Goal: Task Accomplishment & Management: Use online tool/utility

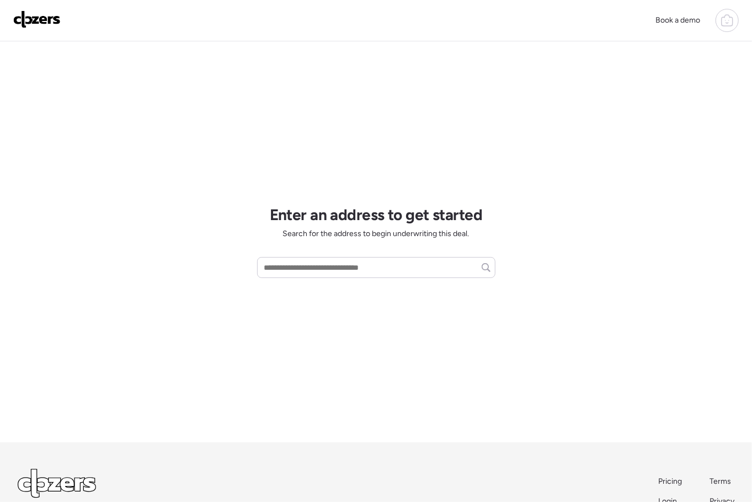
scroll to position [1, 0]
click at [314, 264] on input "text" at bounding box center [376, 266] width 228 height 15
paste input "**********"
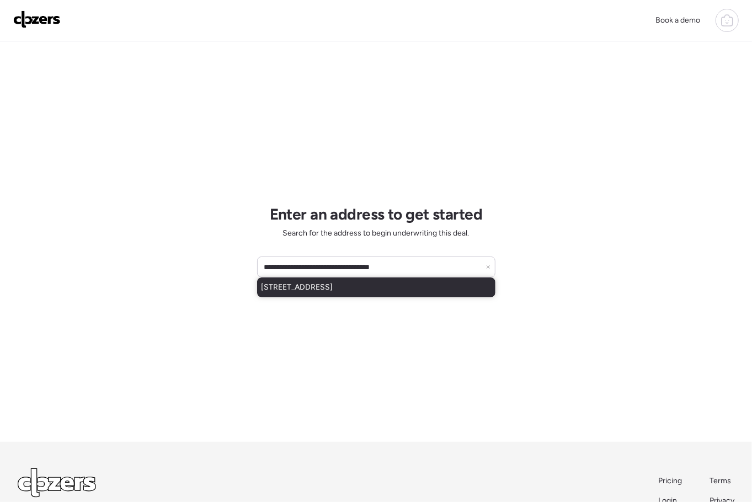
click at [425, 289] on div "18109 W Bridger St, Surprise, AZ, 85388" at bounding box center [376, 287] width 238 height 20
type input "**********"
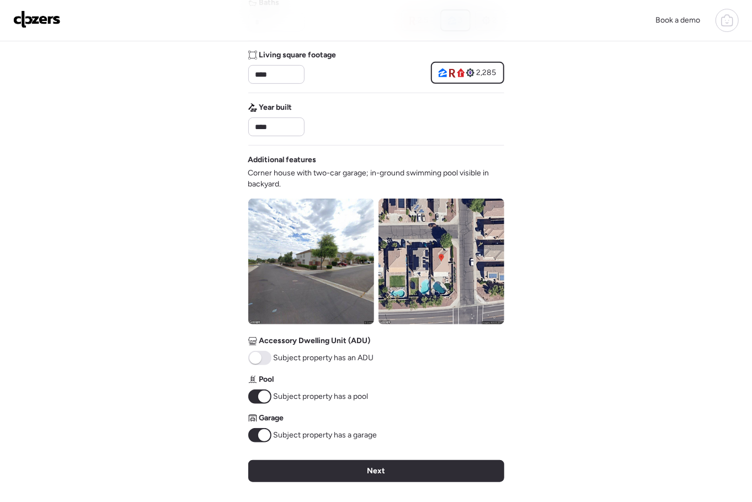
scroll to position [439, 0]
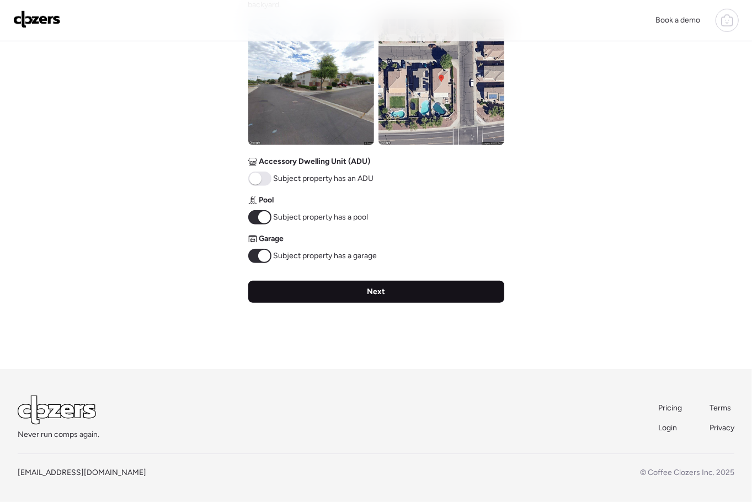
click at [360, 297] on div "Next" at bounding box center [376, 292] width 256 height 22
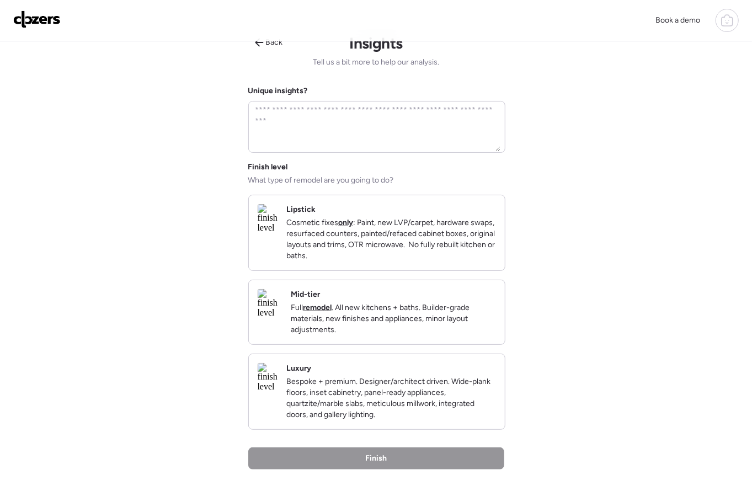
scroll to position [0, 0]
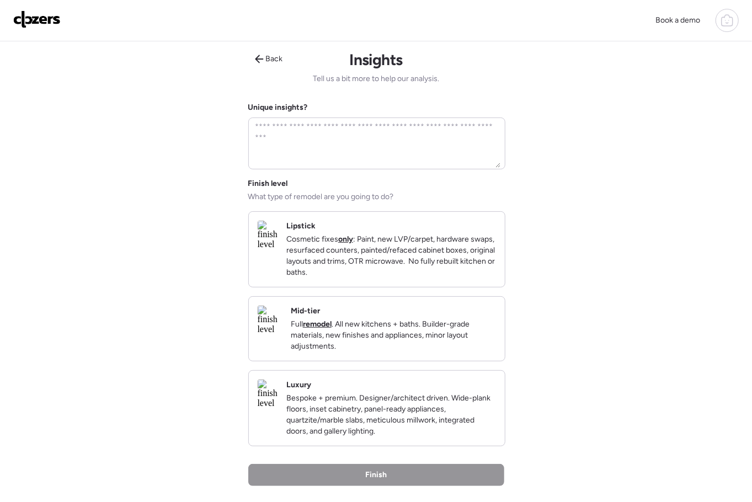
drag, startPoint x: 385, startPoint y: 234, endPoint x: 384, endPoint y: 269, distance: 34.2
click at [353, 234] on strong "only" at bounding box center [345, 238] width 15 height 9
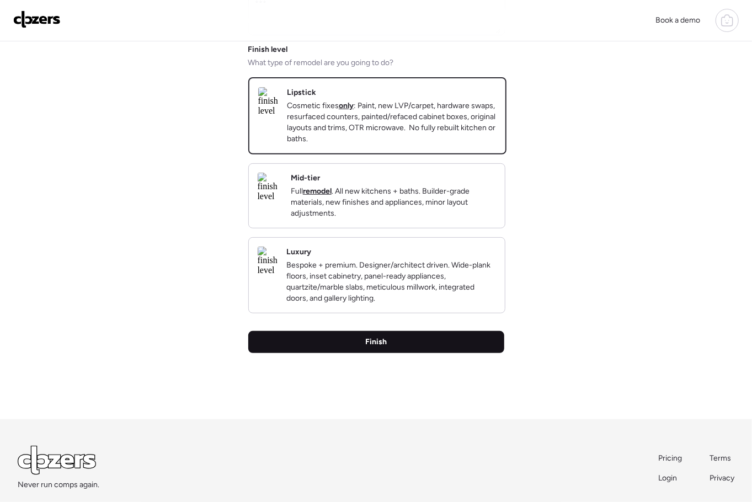
click at [385, 353] on div "Finish" at bounding box center [376, 342] width 256 height 22
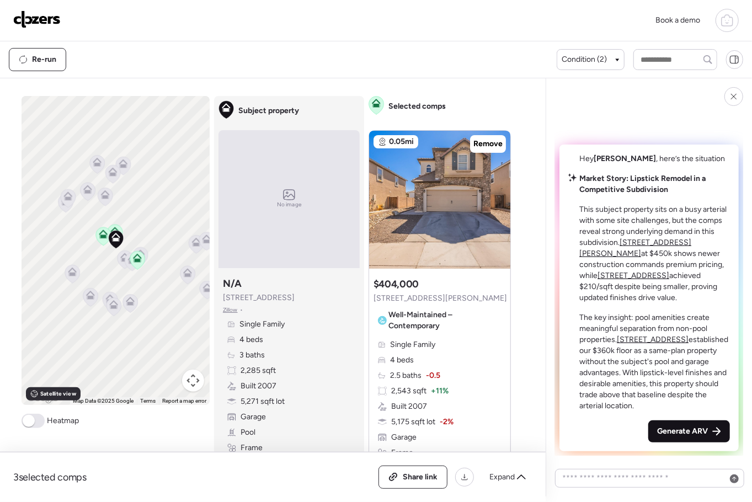
click at [693, 431] on span "Generate ARV" at bounding box center [682, 431] width 51 height 11
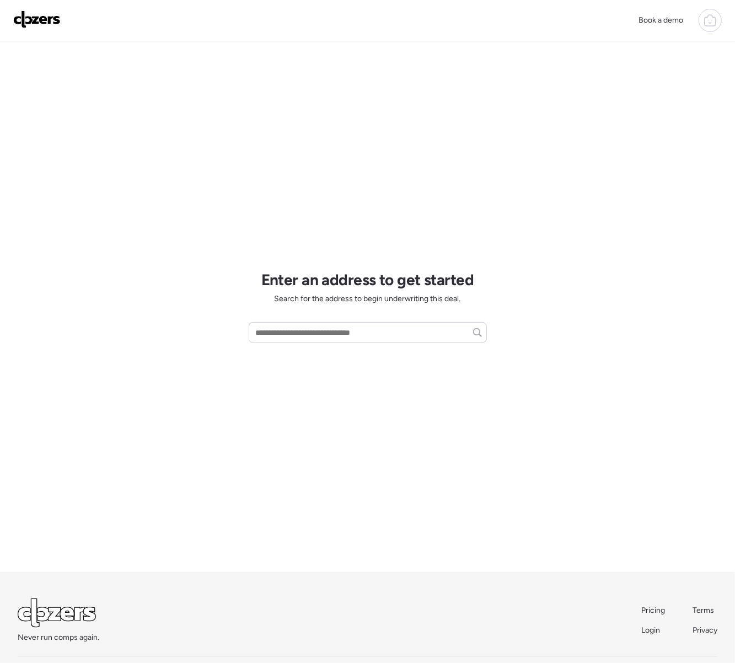
click at [588, 53] on div "Book a demo Enter an address to get started Search for the address to begin und…" at bounding box center [367, 353] width 735 height 707
drag, startPoint x: 651, startPoint y: 100, endPoint x: 643, endPoint y: 95, distance: 9.9
click at [645, 96] on div "Book a demo Enter an address to get started Search for the address to begin und…" at bounding box center [367, 353] width 735 height 707
drag, startPoint x: 340, startPoint y: 106, endPoint x: 294, endPoint y: 117, distance: 46.4
click at [301, 119] on div "Enter an address to get started Search for the address to begin underwriting th…" at bounding box center [368, 306] width 238 height 530
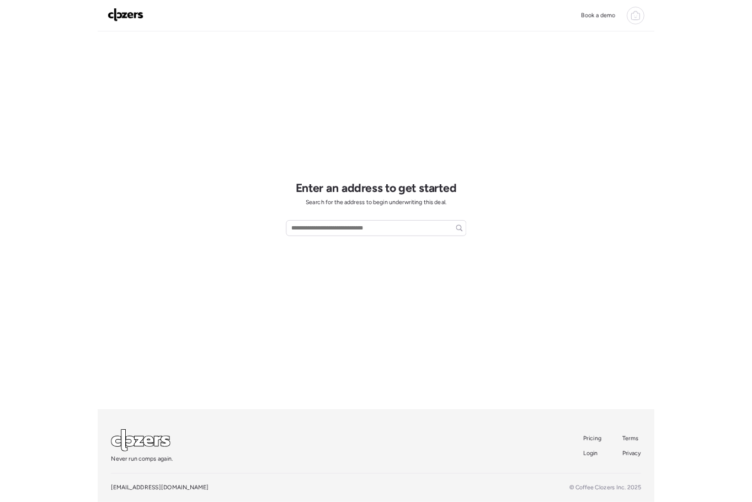
scroll to position [45, 0]
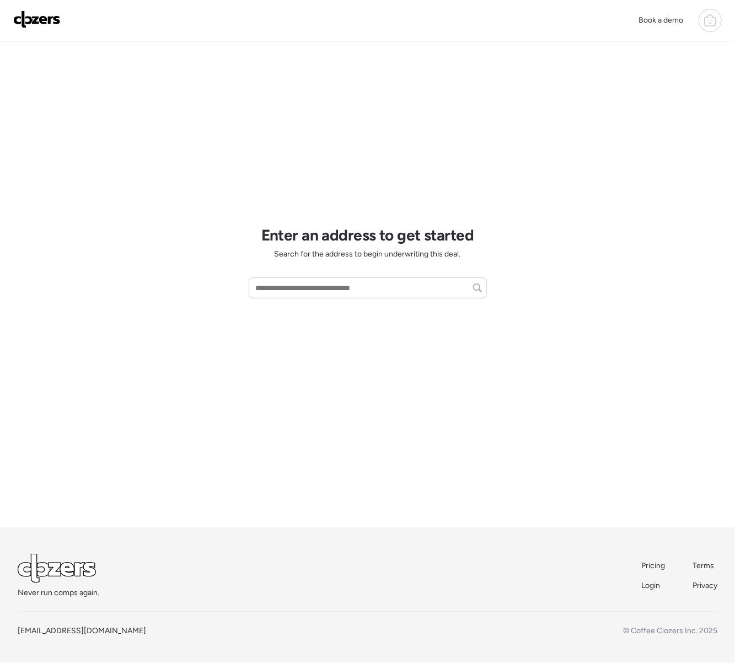
click at [291, 87] on div "Enter an address to get started Search for the address to begin underwriting th…" at bounding box center [368, 262] width 238 height 530
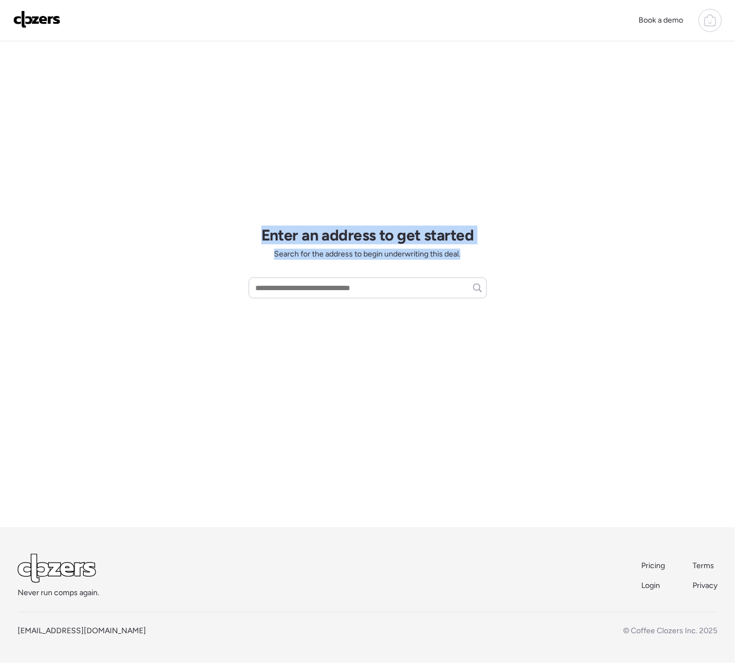
drag, startPoint x: 346, startPoint y: 84, endPoint x: -309, endPoint y: 395, distance: 724.4
click at [0, 395] on html "Book a demo Enter an address to get started Search for the address to begin und…" at bounding box center [367, 308] width 735 height 707
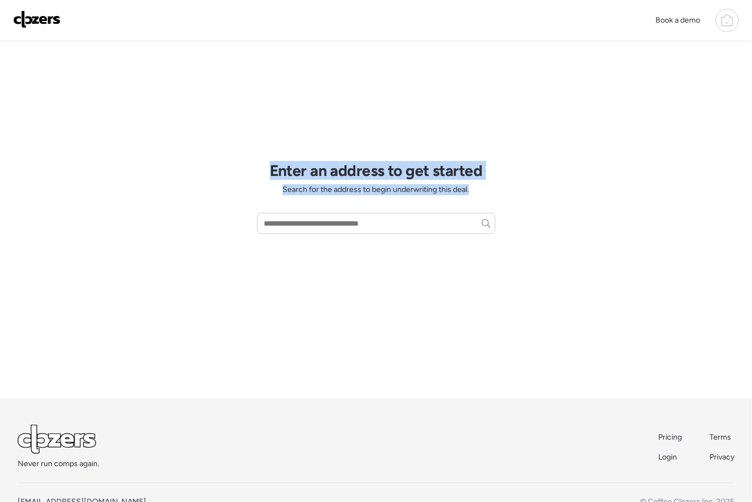
click at [153, 100] on div "Book a demo Enter an address to get started Search for the address to begin und…" at bounding box center [376, 244] width 752 height 578
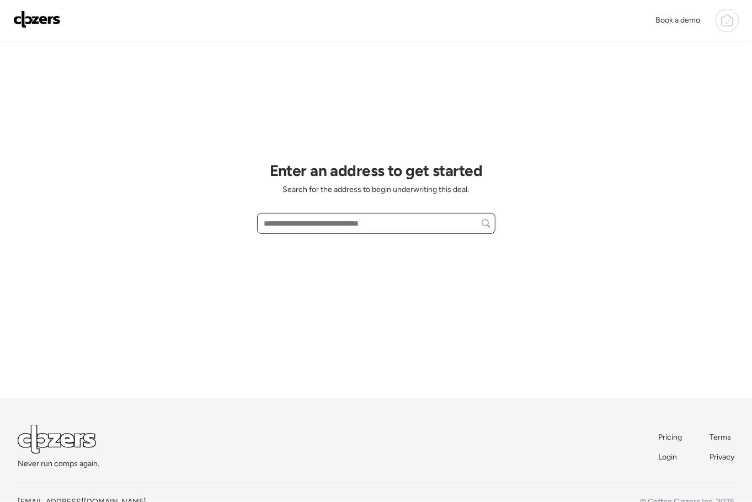
click at [331, 224] on input "text" at bounding box center [376, 223] width 228 height 15
paste input "**********"
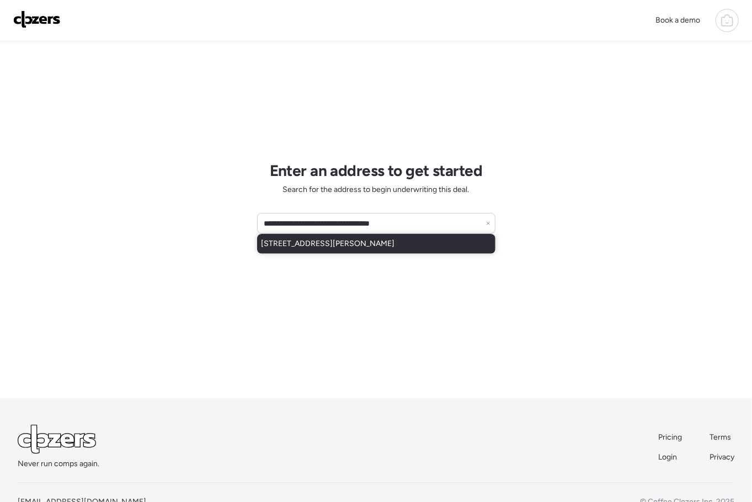
click at [353, 250] on div "3425 W Maldonado Rd, Phoenix, AZ, 85041" at bounding box center [376, 244] width 238 height 20
type input "**********"
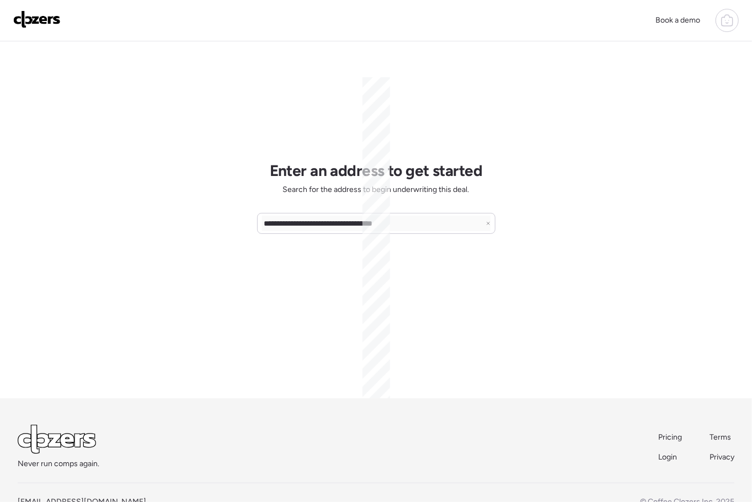
scroll to position [37, 0]
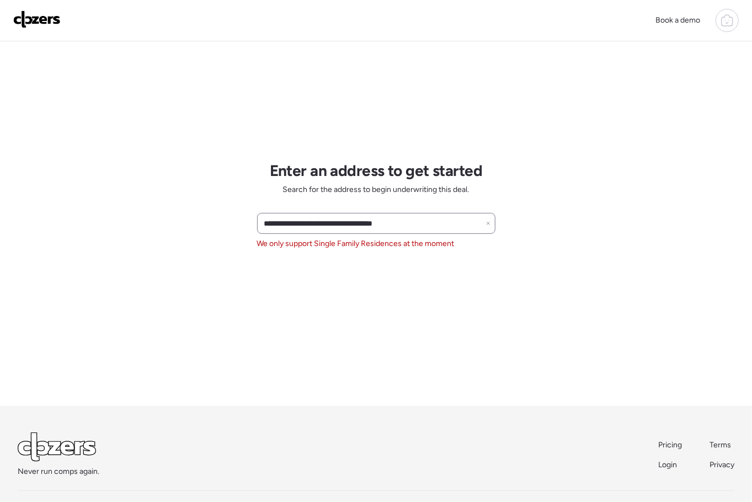
click at [490, 221] on icon at bounding box center [488, 223] width 4 height 4
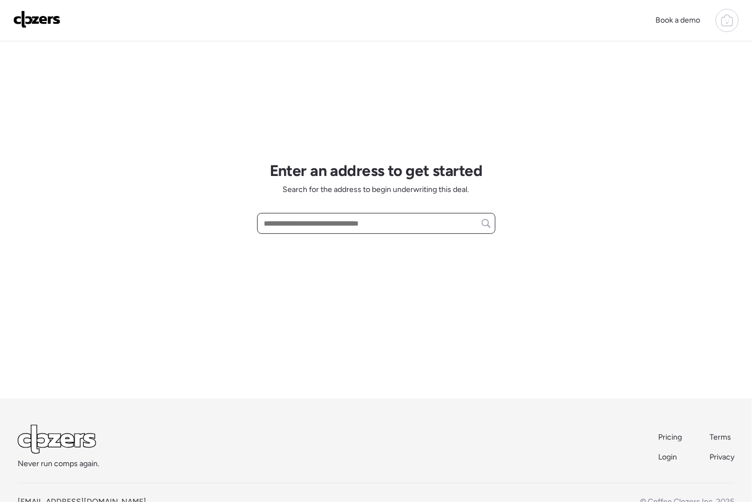
click at [270, 227] on input "text" at bounding box center [376, 223] width 228 height 15
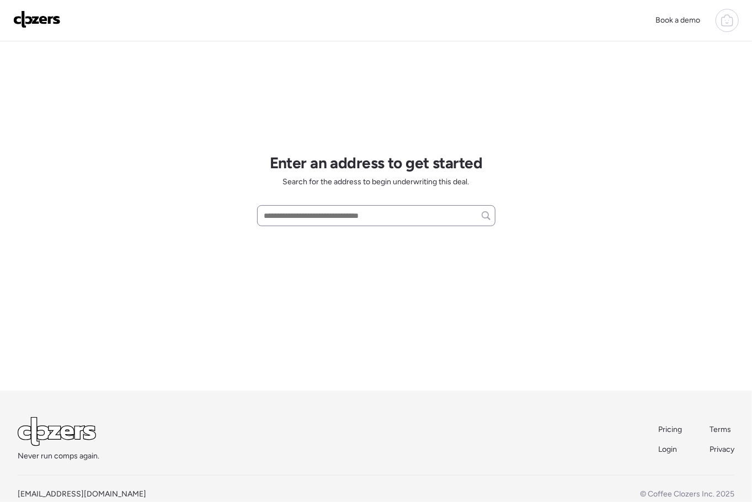
scroll to position [53, 0]
click at [272, 215] on input "text" at bounding box center [376, 214] width 228 height 15
paste input "**********"
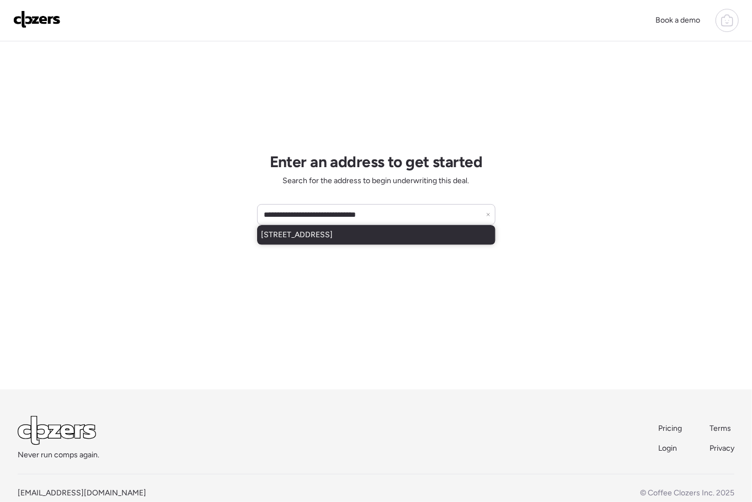
click at [320, 241] on div "1762 S Rome St, Gilbert, AZ, 85295" at bounding box center [376, 235] width 238 height 20
type input "**********"
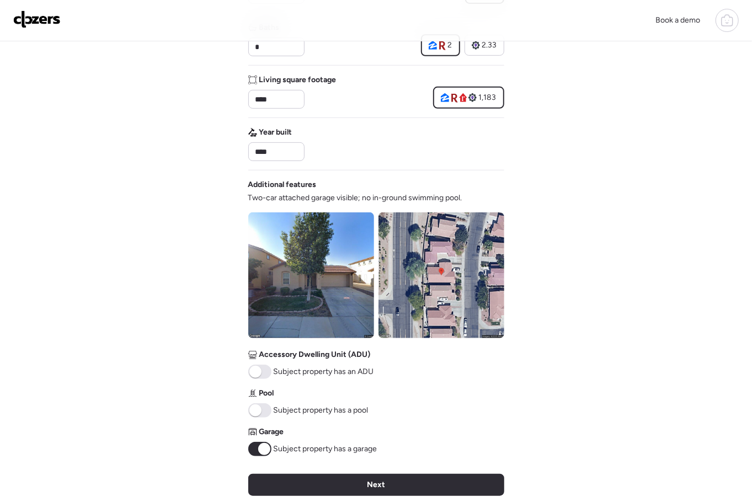
scroll to position [428, 0]
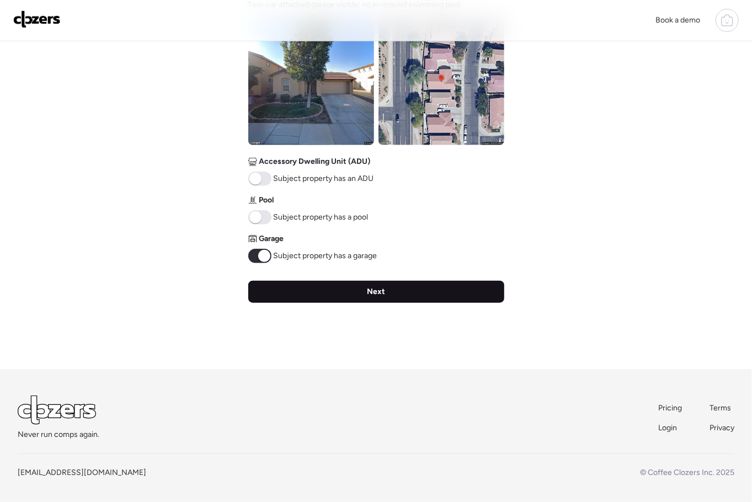
click at [351, 291] on div "Next" at bounding box center [376, 292] width 256 height 22
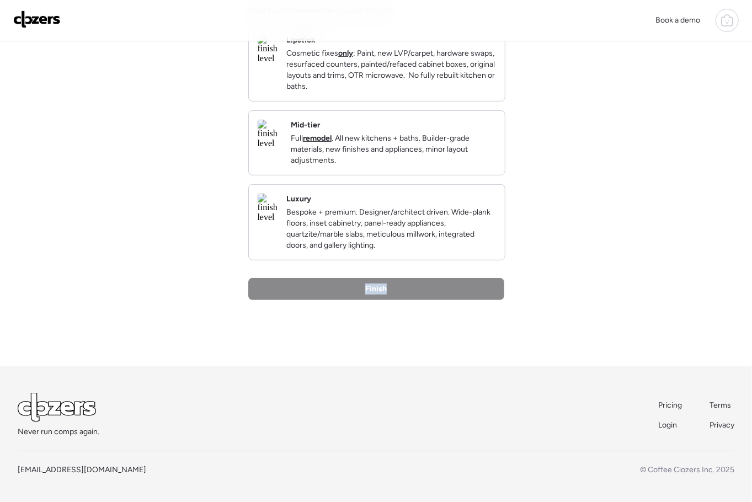
click at [351, 291] on div "Finish" at bounding box center [376, 289] width 256 height 22
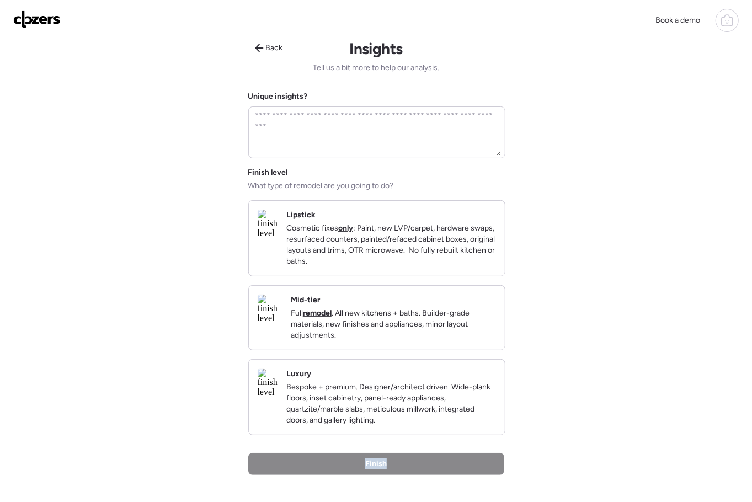
scroll to position [0, 0]
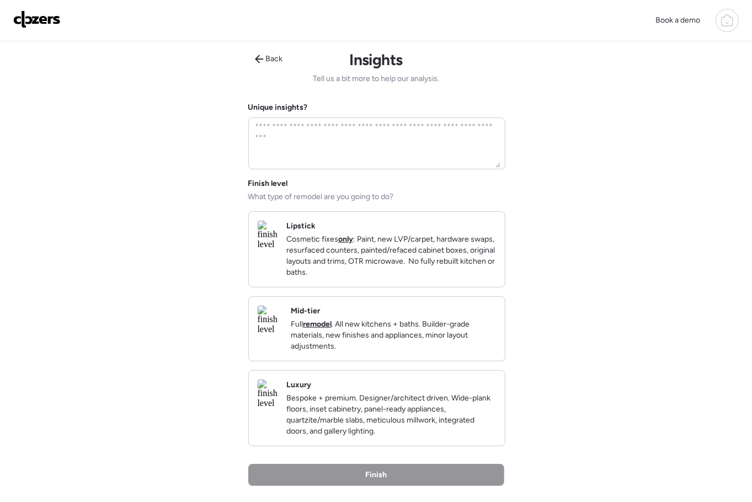
click at [348, 253] on p "Cosmetic fixes only : Paint, new LVP/carpet, hardware swaps, resurfaced counter…" at bounding box center [391, 256] width 210 height 44
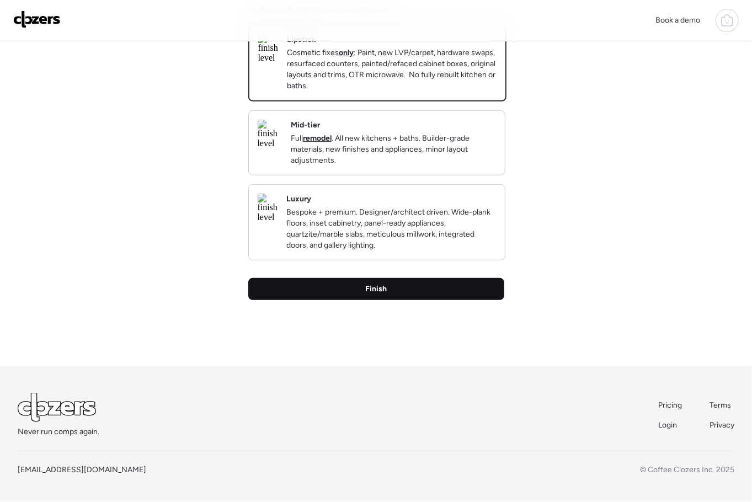
click at [368, 293] on span "Finish" at bounding box center [376, 288] width 22 height 11
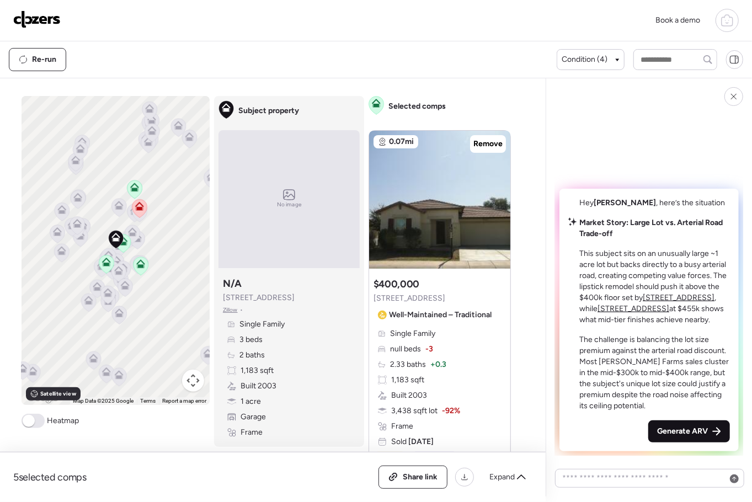
click at [674, 426] on span "Generate ARV" at bounding box center [682, 431] width 51 height 11
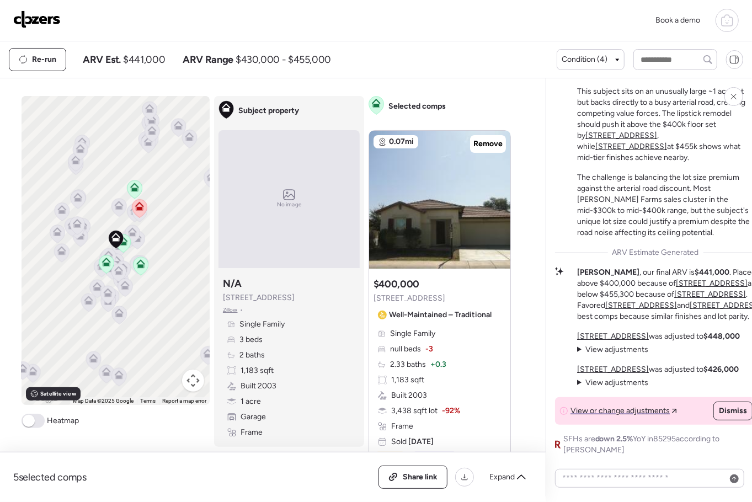
click at [37, 24] on img at bounding box center [36, 19] width 47 height 18
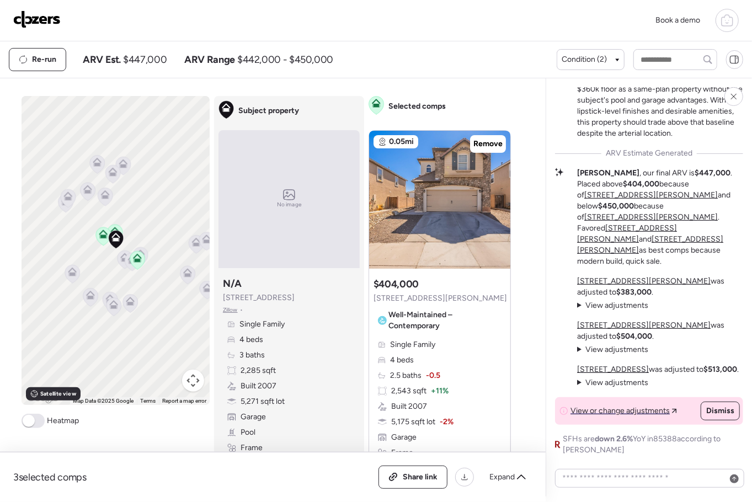
click at [36, 18] on img at bounding box center [36, 19] width 47 height 18
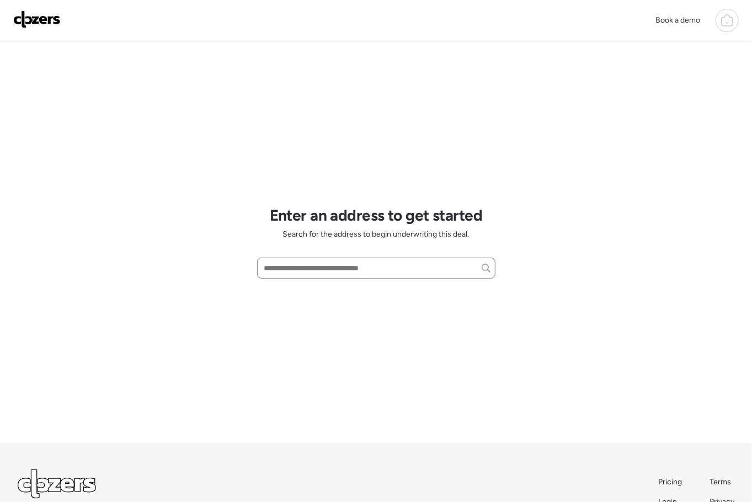
click at [291, 275] on div at bounding box center [376, 268] width 238 height 21
click at [294, 270] on input "text" at bounding box center [376, 267] width 228 height 15
paste input "**********"
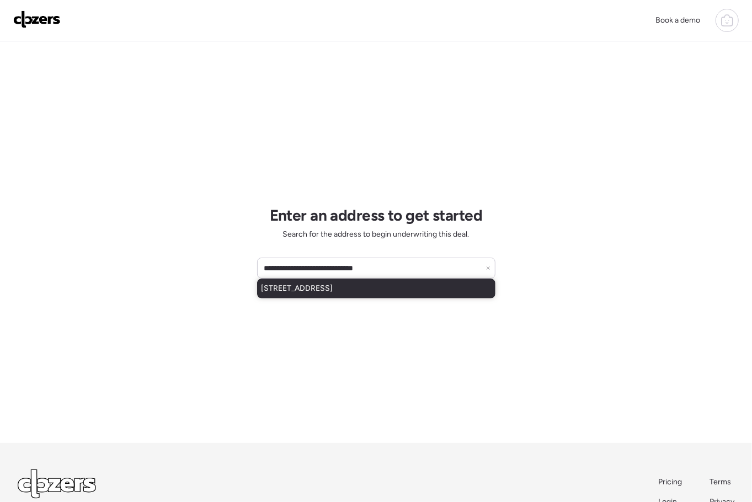
click at [305, 287] on span "[STREET_ADDRESS]" at bounding box center [297, 288] width 72 height 11
type input "**********"
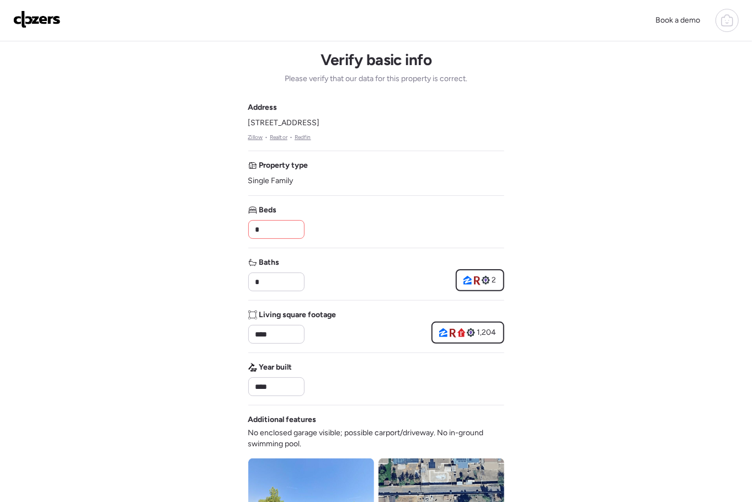
click at [270, 229] on input "*" at bounding box center [276, 229] width 46 height 15
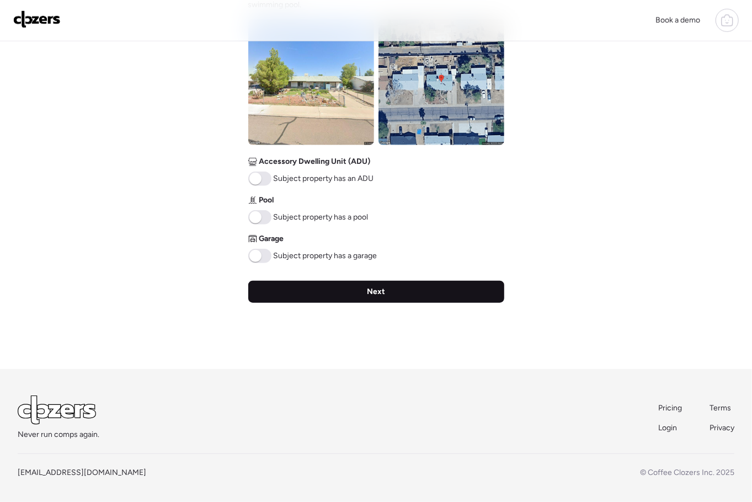
type input "*"
click at [320, 287] on div "Next" at bounding box center [376, 292] width 256 height 22
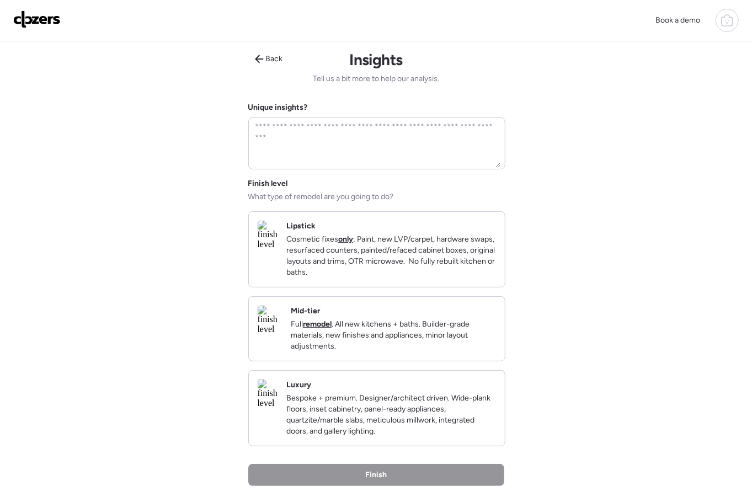
drag, startPoint x: 361, startPoint y: 252, endPoint x: 360, endPoint y: 275, distance: 23.2
click at [360, 252] on p "Cosmetic fixes only : Paint, new LVP/carpet, hardware swaps, resurfaced counter…" at bounding box center [391, 256] width 210 height 44
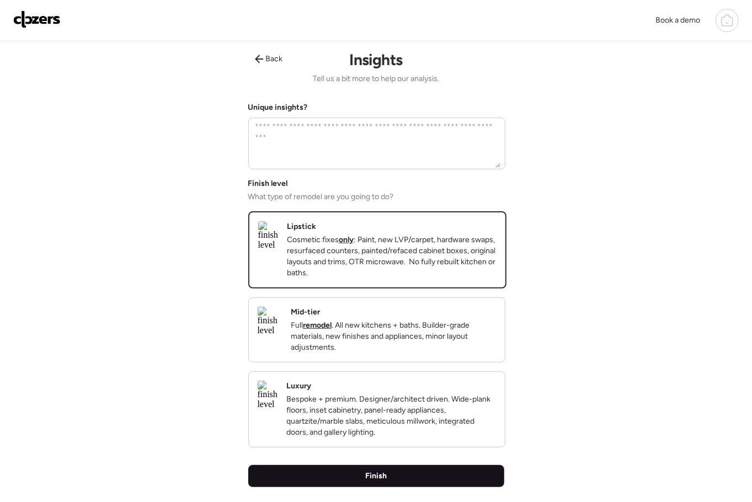
click at [376, 486] on div "Finish" at bounding box center [376, 476] width 256 height 22
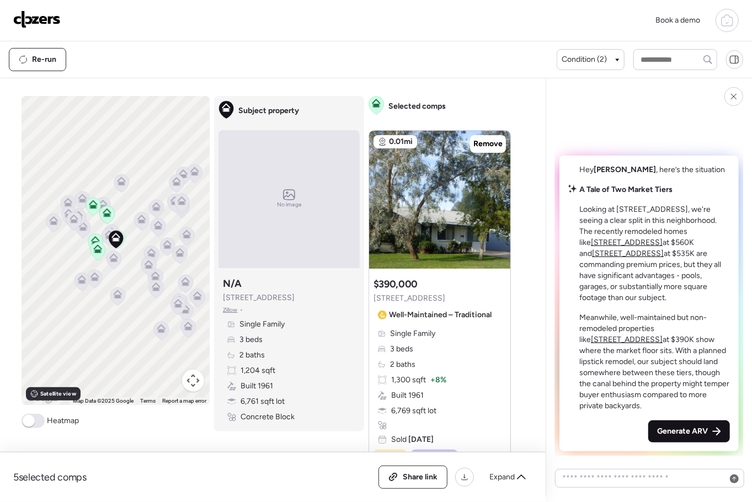
click at [657, 427] on span "Generate ARV" at bounding box center [682, 431] width 51 height 11
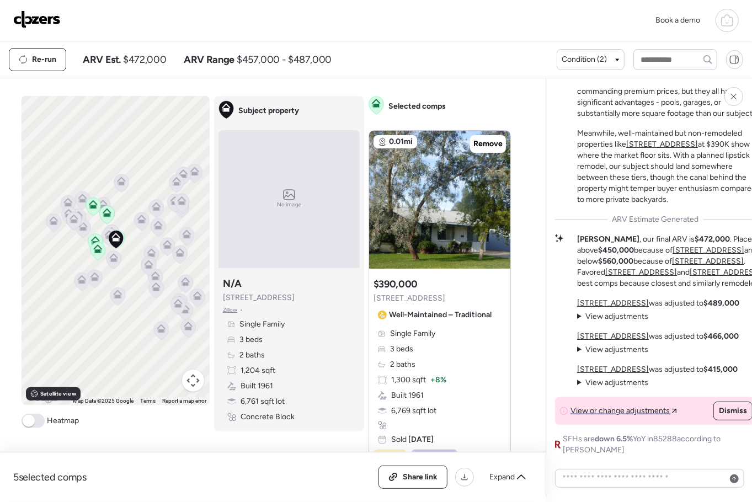
click at [43, 22] on img at bounding box center [36, 19] width 47 height 18
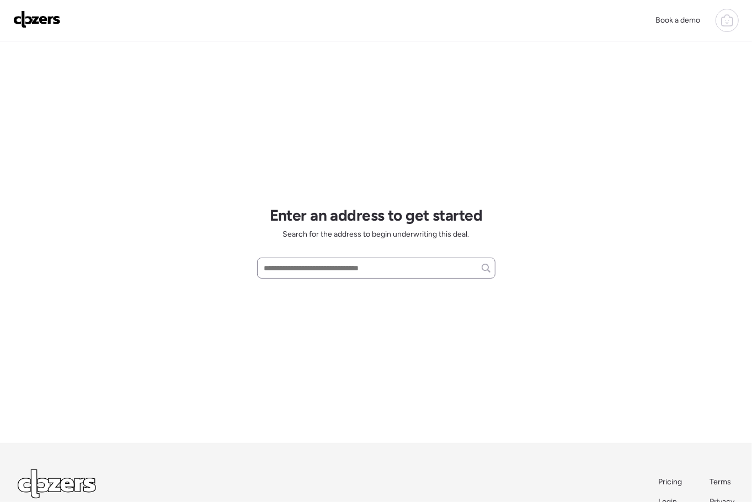
click at [280, 266] on input "text" at bounding box center [376, 267] width 228 height 15
click at [318, 268] on input "text" at bounding box center [376, 267] width 228 height 15
paste input "**********"
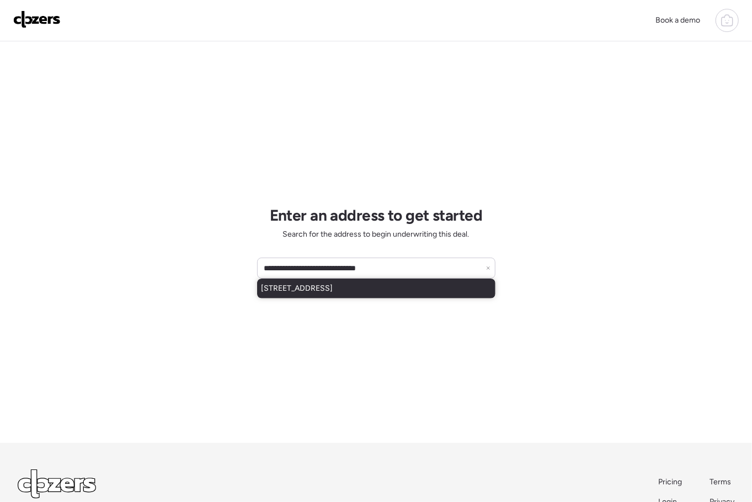
click at [318, 291] on span "[STREET_ADDRESS]" at bounding box center [297, 288] width 72 height 11
type input "**********"
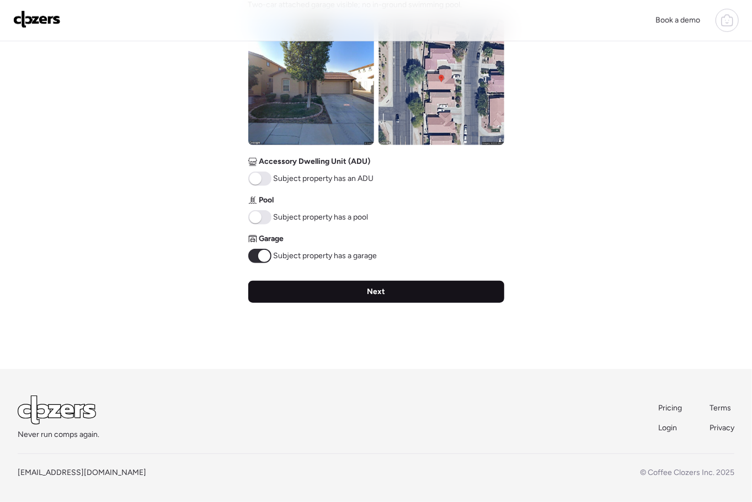
click at [326, 288] on div "Next" at bounding box center [376, 292] width 256 height 22
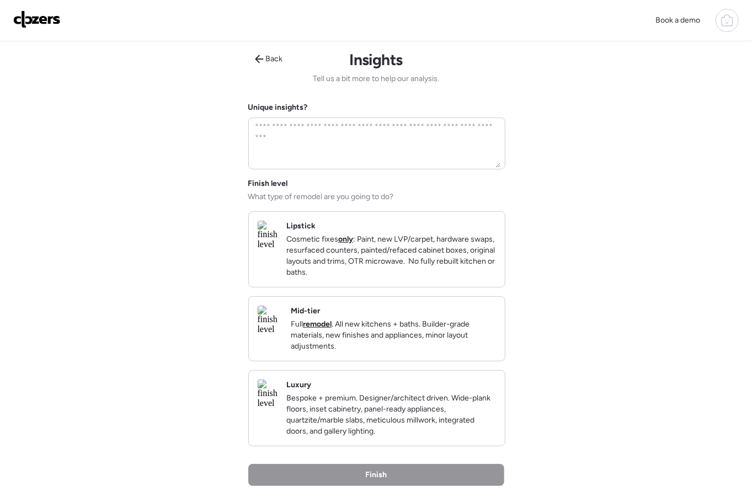
click at [353, 278] on p "Cosmetic fixes only : Paint, new LVP/carpet, hardware swaps, resurfaced counter…" at bounding box center [391, 256] width 210 height 44
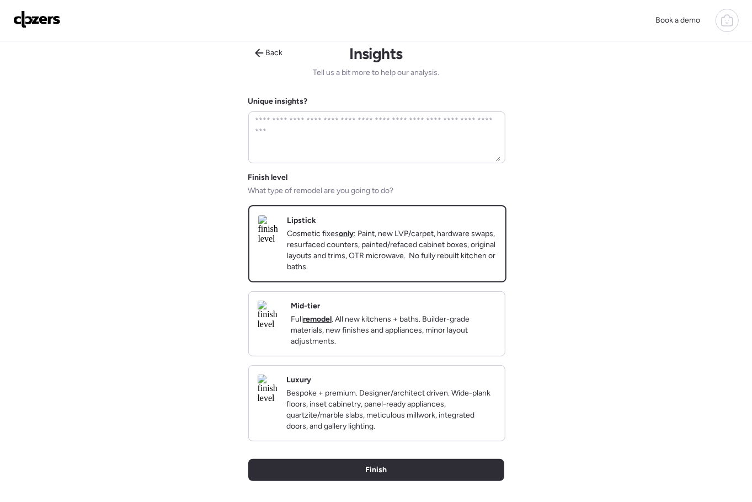
scroll to position [203, 0]
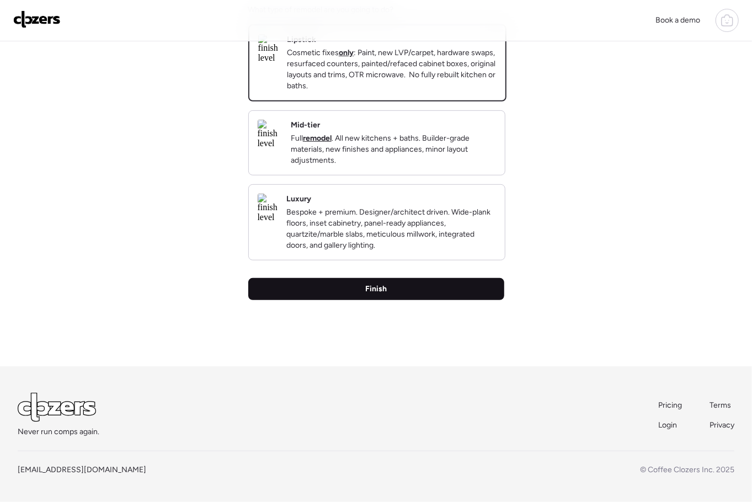
click at [405, 292] on div "Finish" at bounding box center [376, 289] width 256 height 22
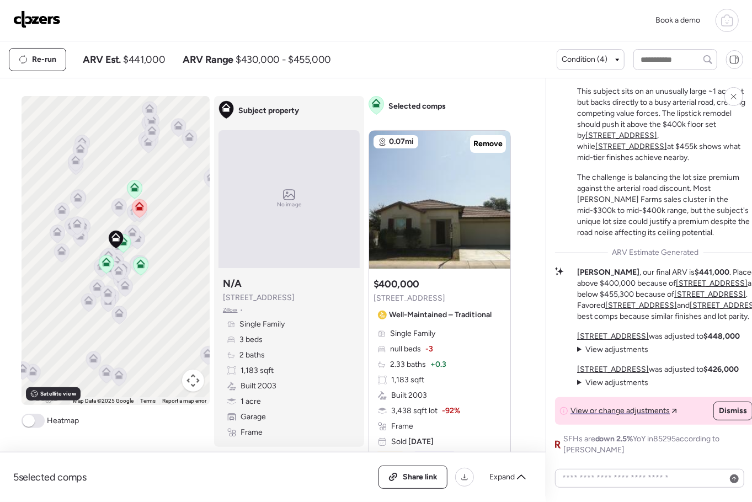
click at [36, 20] on img at bounding box center [36, 19] width 47 height 18
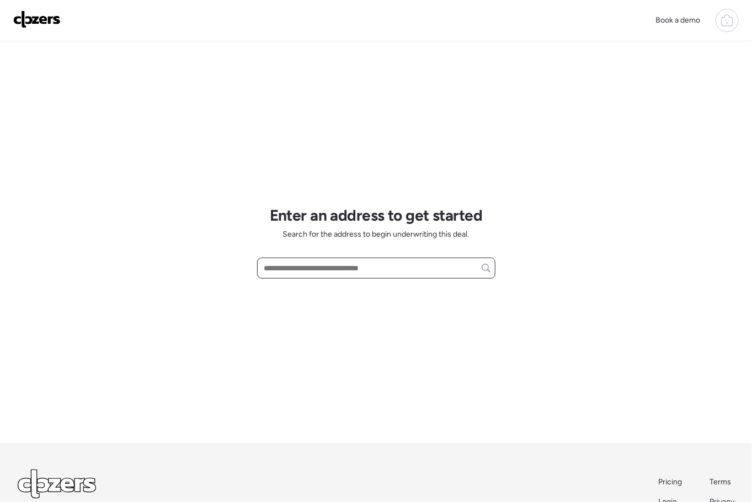
click at [275, 274] on input "text" at bounding box center [376, 267] width 228 height 15
paste input "**********"
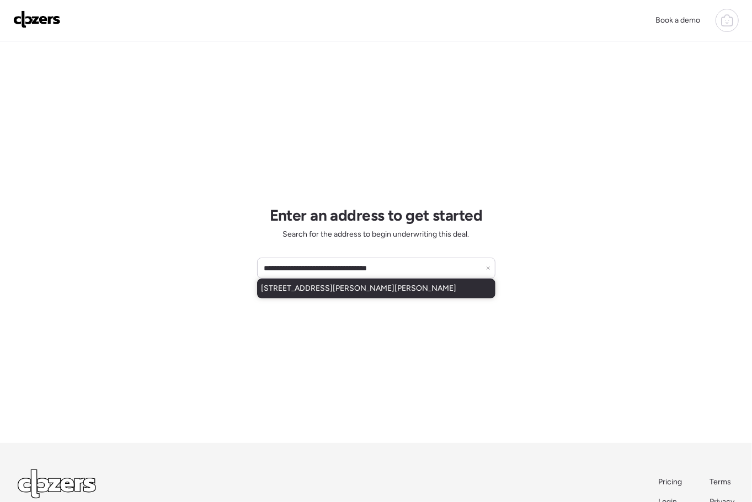
click at [319, 288] on span "[STREET_ADDRESS][PERSON_NAME][PERSON_NAME]" at bounding box center [358, 288] width 195 height 11
type input "**********"
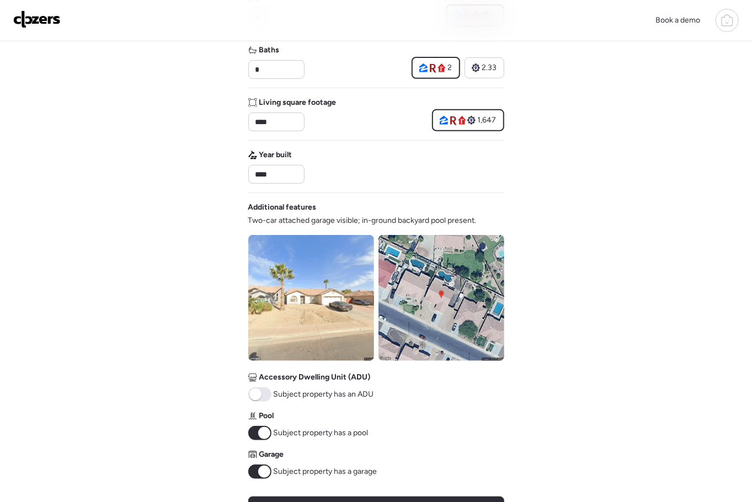
scroll to position [189, 0]
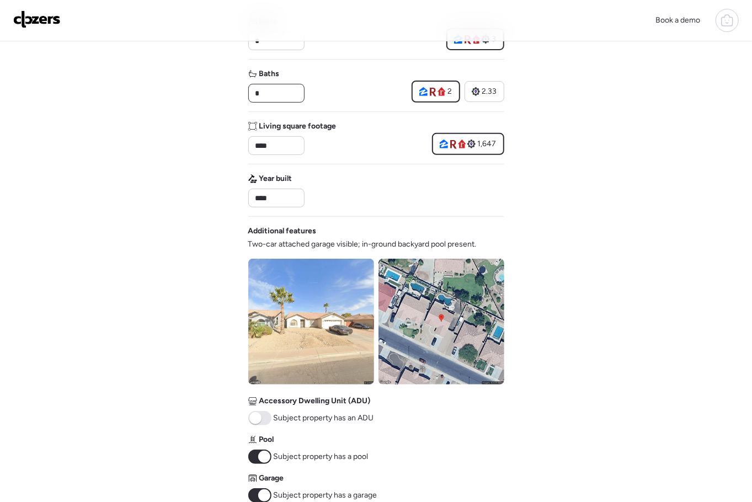
click at [287, 88] on input "*" at bounding box center [276, 92] width 46 height 15
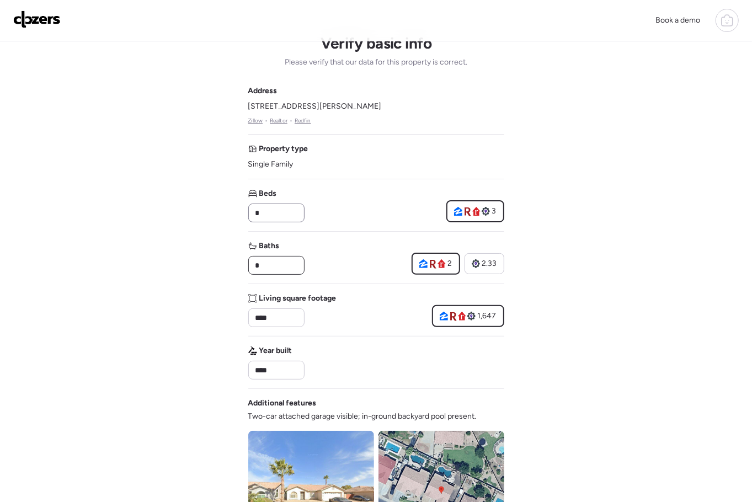
scroll to position [0, 0]
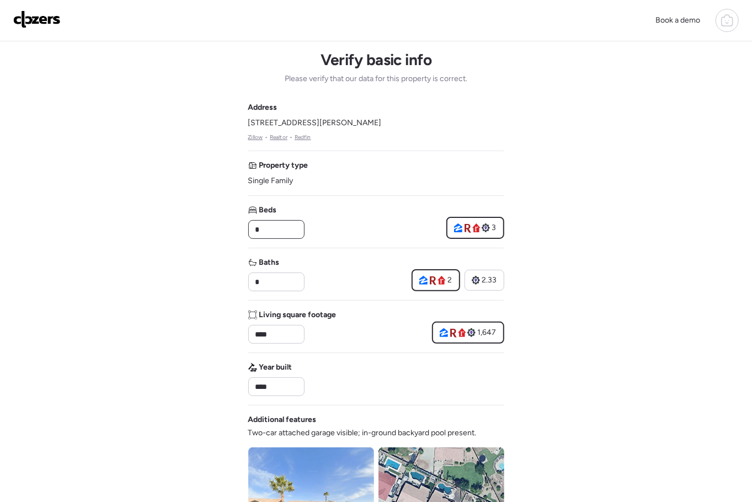
click at [271, 227] on input "*" at bounding box center [276, 229] width 46 height 15
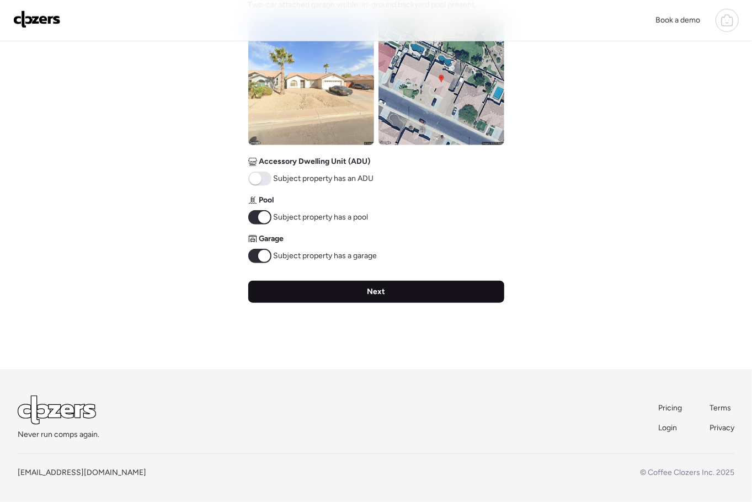
type input "*"
click at [291, 282] on div "Next" at bounding box center [376, 292] width 256 height 22
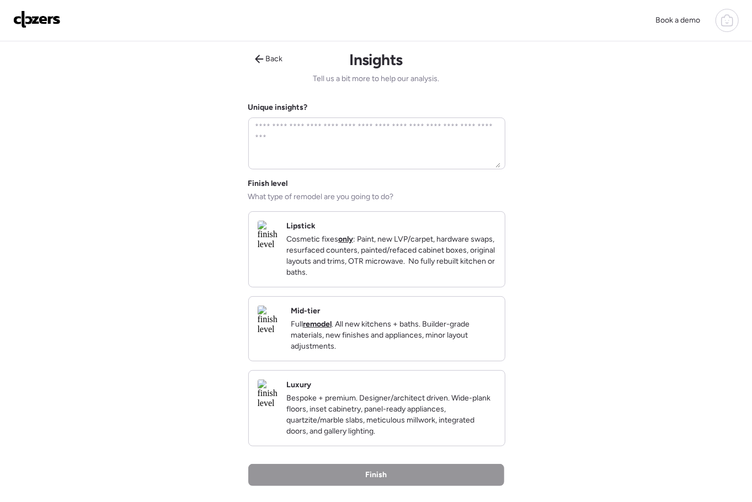
click at [354, 238] on p "Cosmetic fixes only : Paint, new LVP/carpet, hardware swaps, resurfaced counter…" at bounding box center [391, 256] width 210 height 44
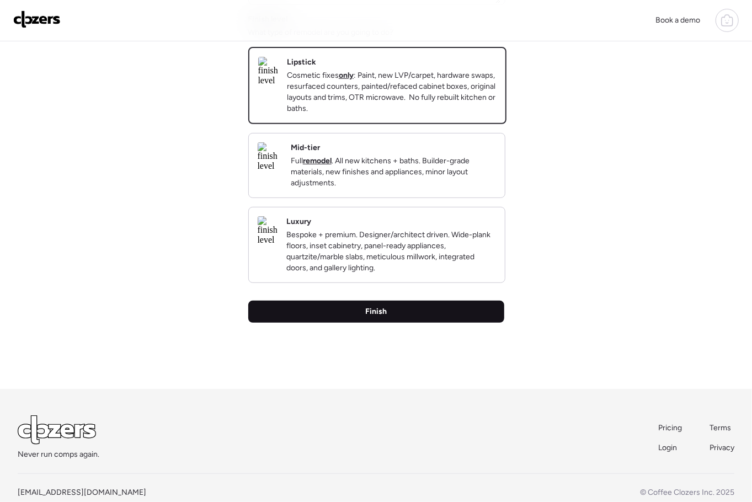
click at [390, 323] on div "Finish" at bounding box center [376, 312] width 256 height 22
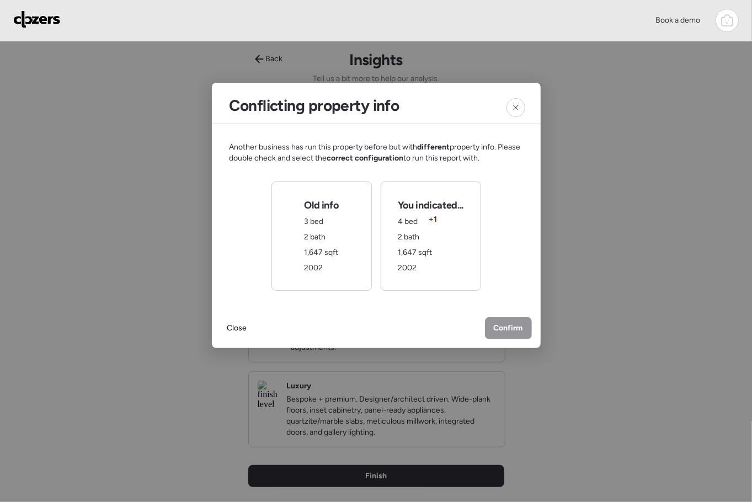
click at [340, 219] on div "Old info 3 bed 2 bath 1,647 sqft 2002" at bounding box center [321, 235] width 100 height 109
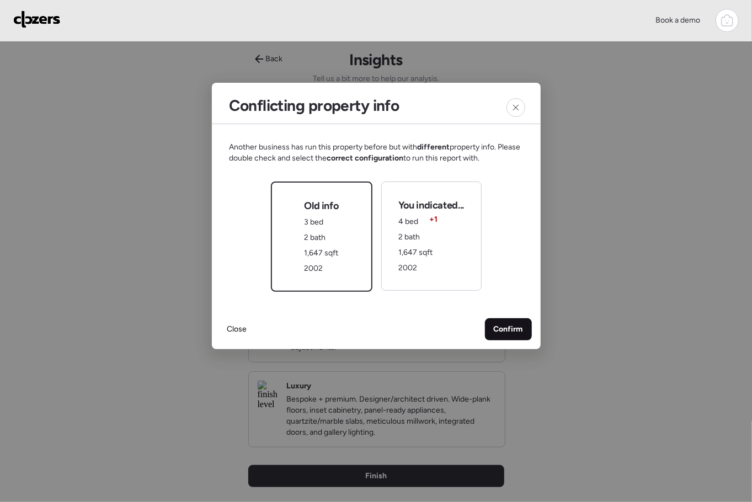
click at [496, 324] on span "Confirm" at bounding box center [508, 329] width 29 height 11
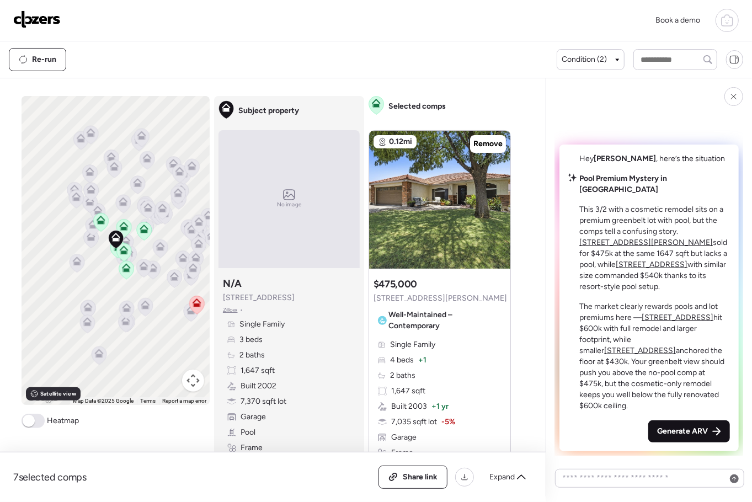
click at [674, 426] on span "Generate ARV" at bounding box center [682, 431] width 51 height 11
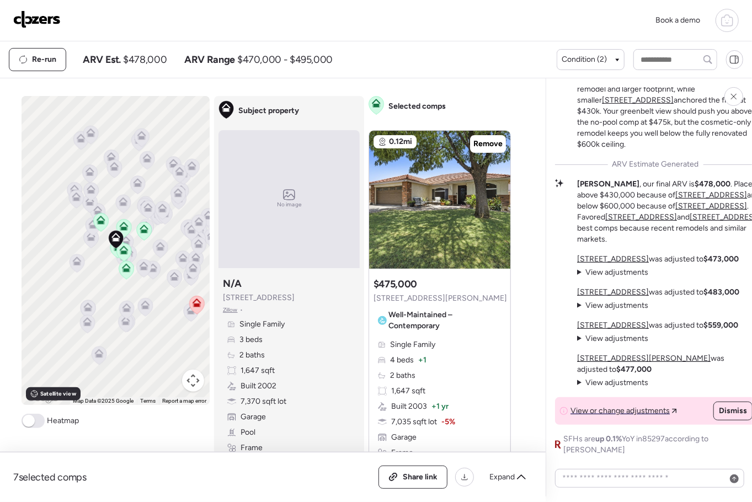
click at [30, 18] on img at bounding box center [36, 19] width 47 height 18
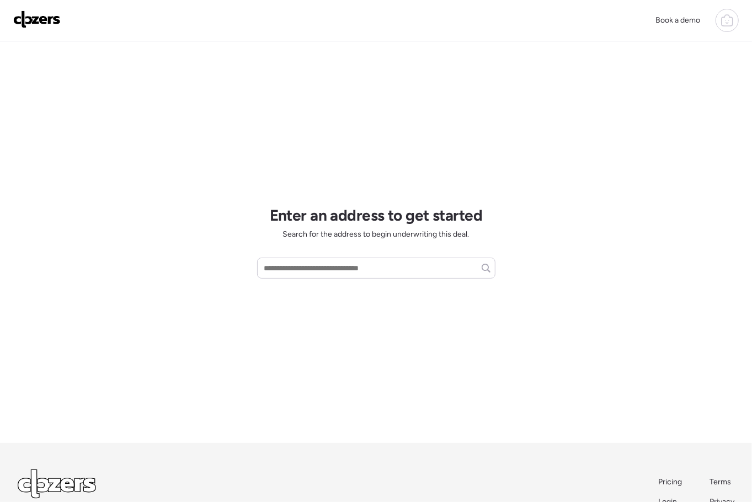
click at [726, 19] on icon at bounding box center [726, 20] width 13 height 13
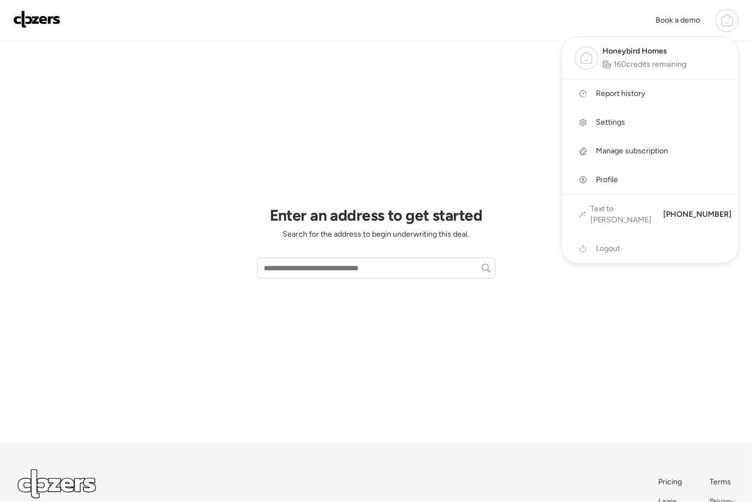
click at [607, 95] on span "Report history" at bounding box center [620, 93] width 49 height 11
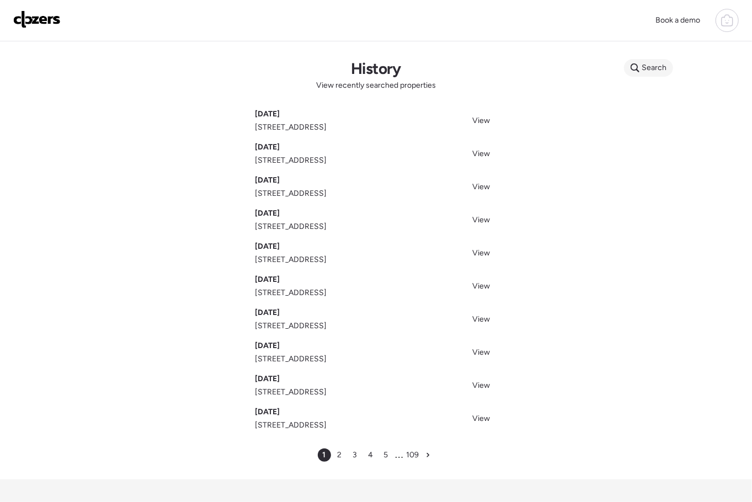
click at [646, 68] on span "Search" at bounding box center [653, 67] width 25 height 11
click at [643, 74] on input "text" at bounding box center [670, 69] width 82 height 15
click at [644, 72] on input "text" at bounding box center [670, 69] width 82 height 15
click at [689, 95] on span "8343 W Calle Lejos, Peoria, AZ, 85383" at bounding box center [664, 89] width 72 height 11
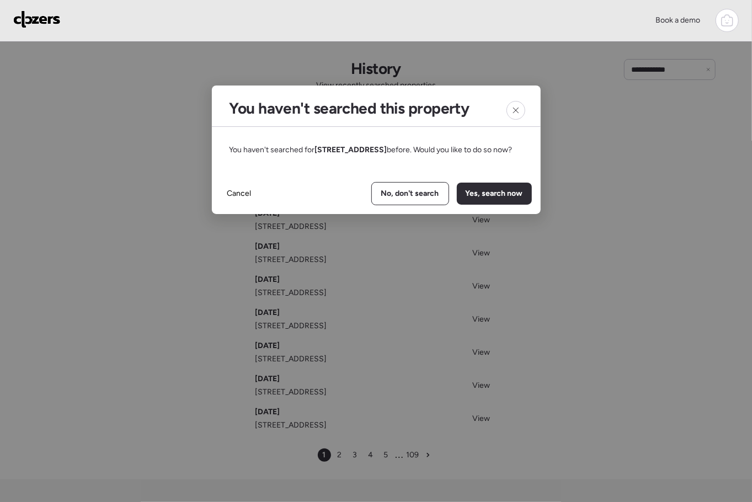
scroll to position [3, 0]
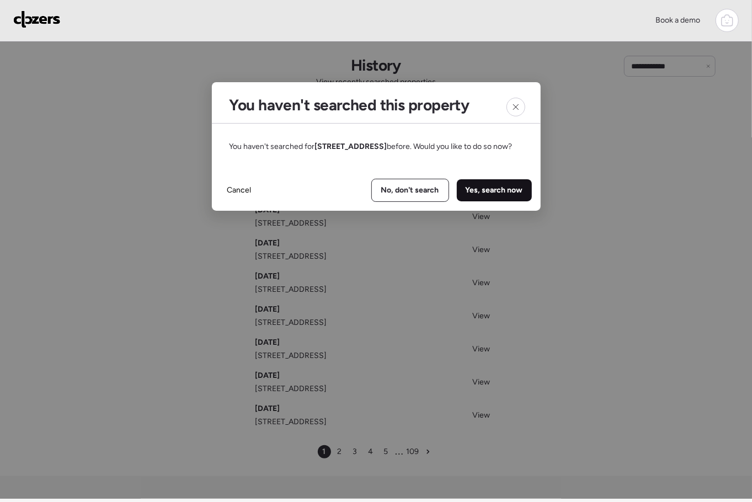
click at [474, 196] on span "Yes, search now" at bounding box center [493, 190] width 57 height 11
type input "**********"
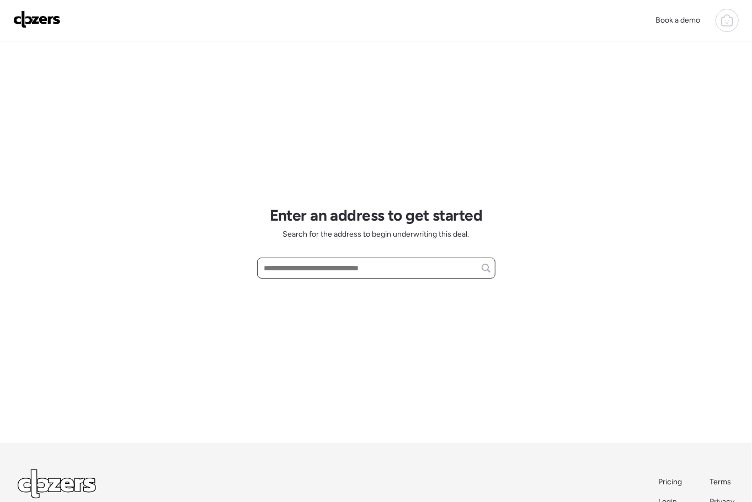
click at [313, 261] on input "text" at bounding box center [376, 267] width 228 height 15
paste input "**********"
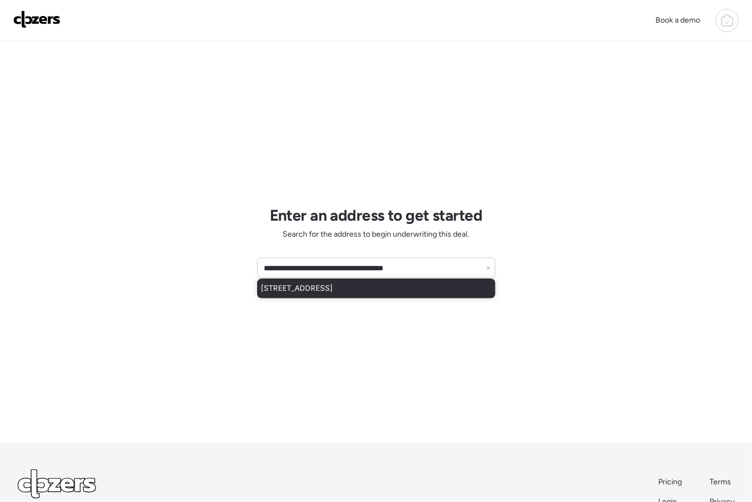
click at [319, 286] on span "[STREET_ADDRESS]" at bounding box center [297, 288] width 72 height 11
type input "**********"
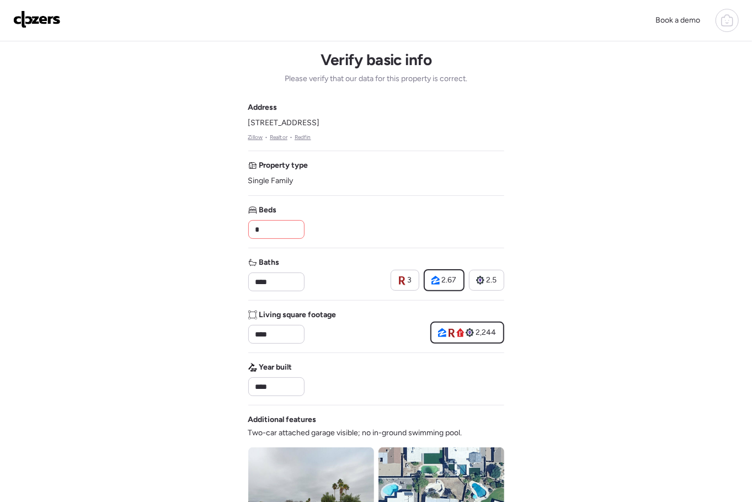
click at [288, 227] on input "*" at bounding box center [276, 229] width 46 height 15
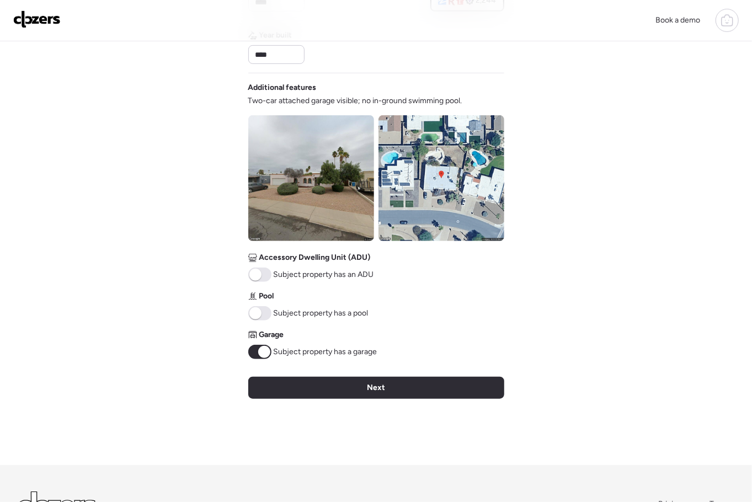
scroll to position [428, 0]
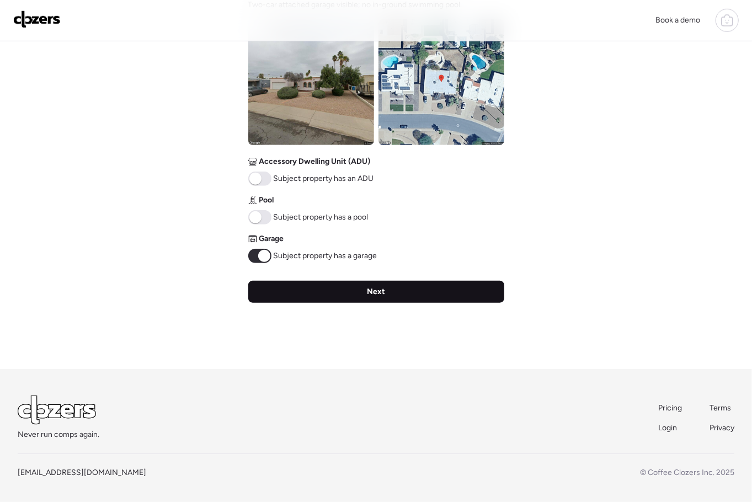
type input "*"
click at [325, 283] on div "Next" at bounding box center [376, 292] width 256 height 22
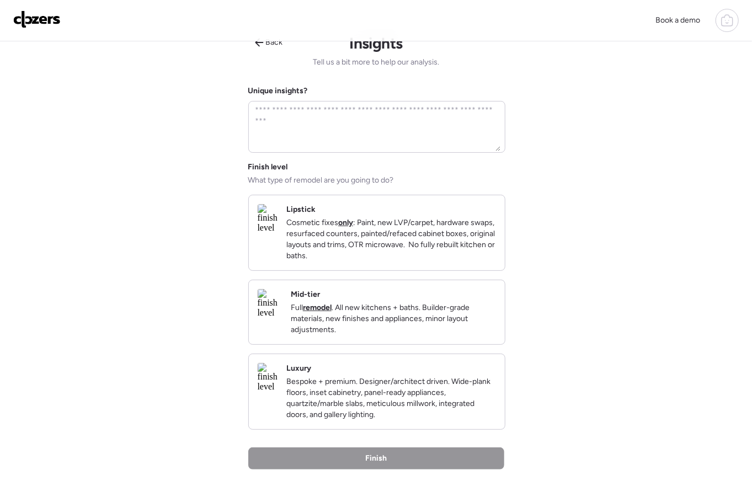
scroll to position [0, 0]
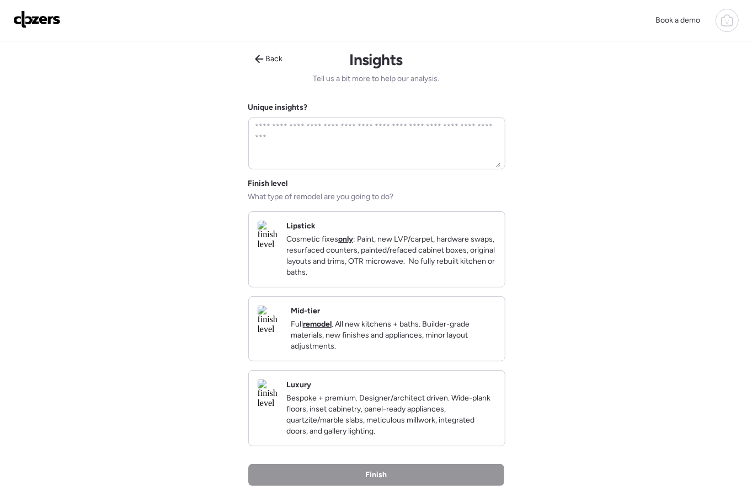
drag, startPoint x: 358, startPoint y: 240, endPoint x: 353, endPoint y: 274, distance: 34.5
click at [358, 240] on p "Cosmetic fixes only : Paint, new LVP/carpet, hardware swaps, resurfaced counter…" at bounding box center [391, 256] width 210 height 44
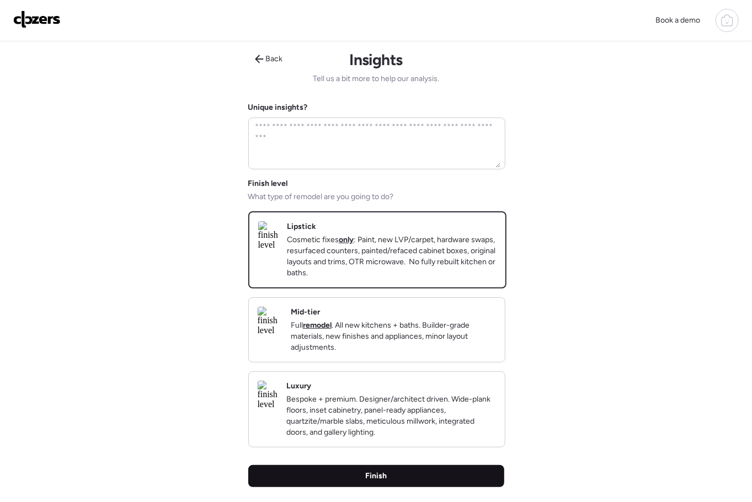
click at [390, 484] on div "Finish" at bounding box center [376, 476] width 256 height 22
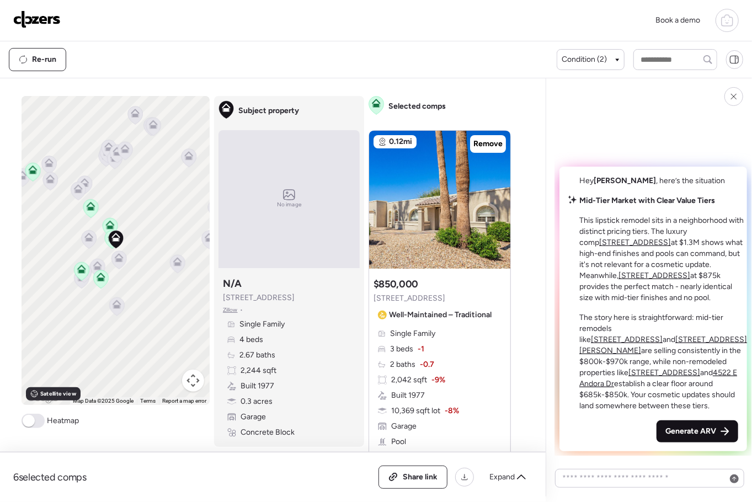
click at [667, 433] on span "Generate ARV" at bounding box center [690, 431] width 51 height 11
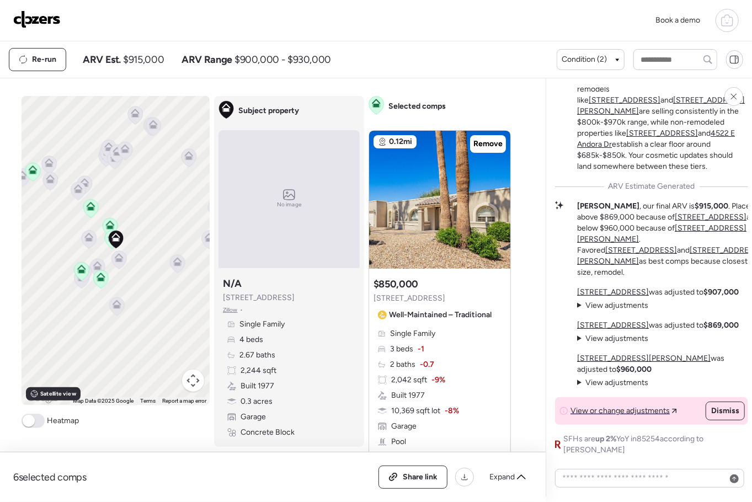
click at [565, 14] on div "Book a demo" at bounding box center [375, 20] width 725 height 23
click at [36, 23] on img at bounding box center [36, 19] width 47 height 18
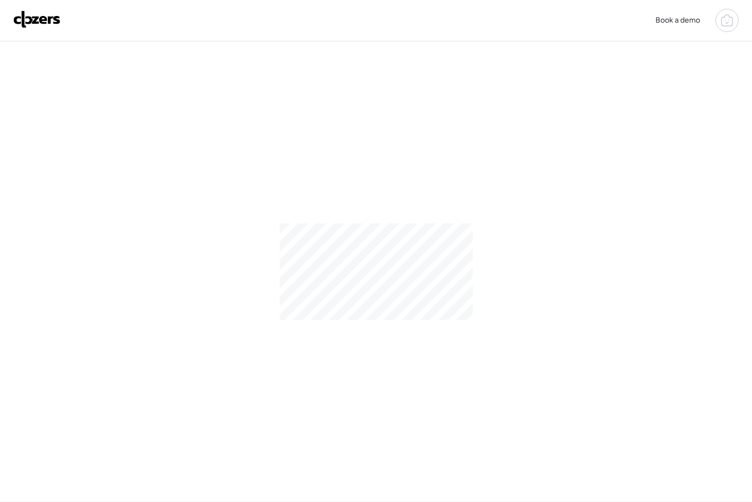
click at [40, 20] on img at bounding box center [36, 19] width 47 height 18
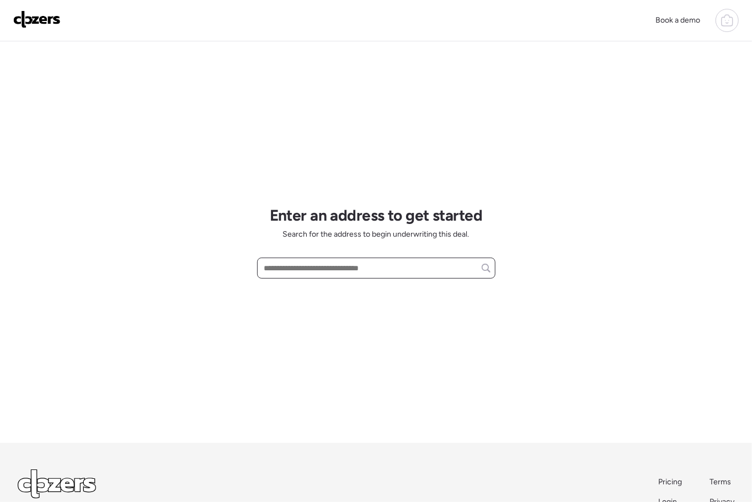
click at [285, 266] on input "text" at bounding box center [376, 267] width 228 height 15
paste input "**********"
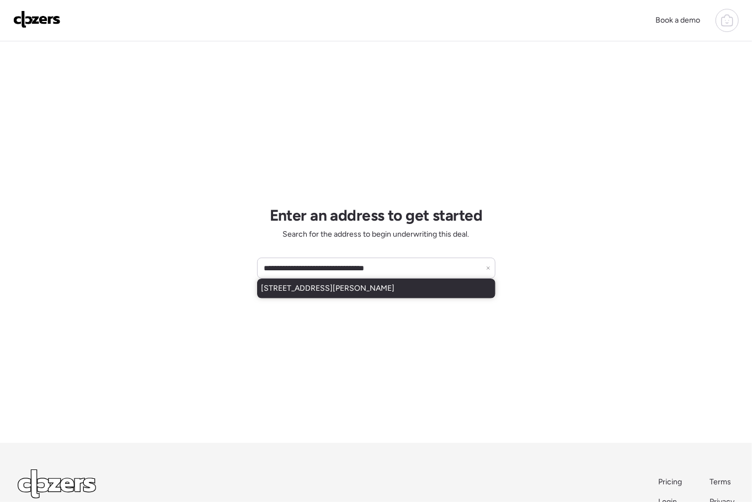
click at [288, 294] on div "[STREET_ADDRESS][PERSON_NAME]" at bounding box center [376, 288] width 238 height 20
type input "**********"
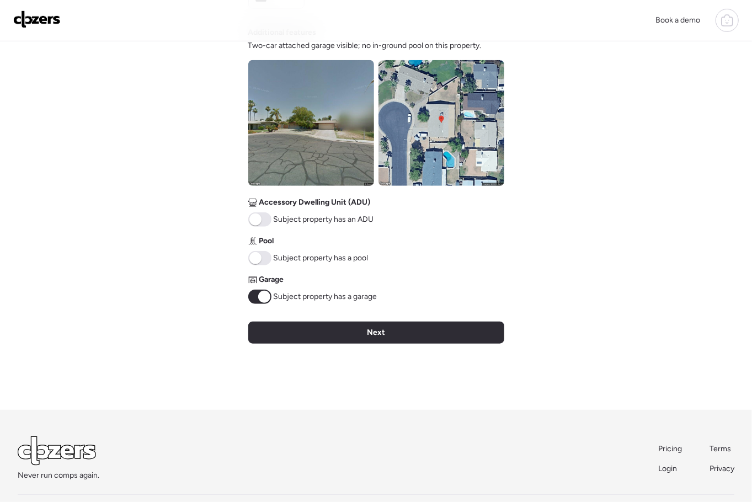
click at [322, 333] on div "Next" at bounding box center [376, 332] width 256 height 22
click at [322, 333] on div "Verify basic info Please verify that our data for this property is correct. Add…" at bounding box center [376, 31] width 256 height 755
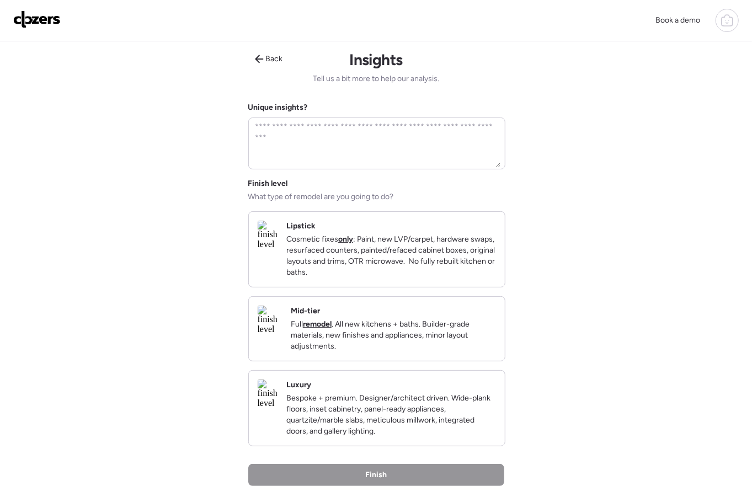
drag, startPoint x: 371, startPoint y: 277, endPoint x: 364, endPoint y: 301, distance: 24.1
click at [371, 277] on p "Cosmetic fixes only : Paint, new LVP/carpet, hardware swaps, resurfaced counter…" at bounding box center [391, 256] width 210 height 44
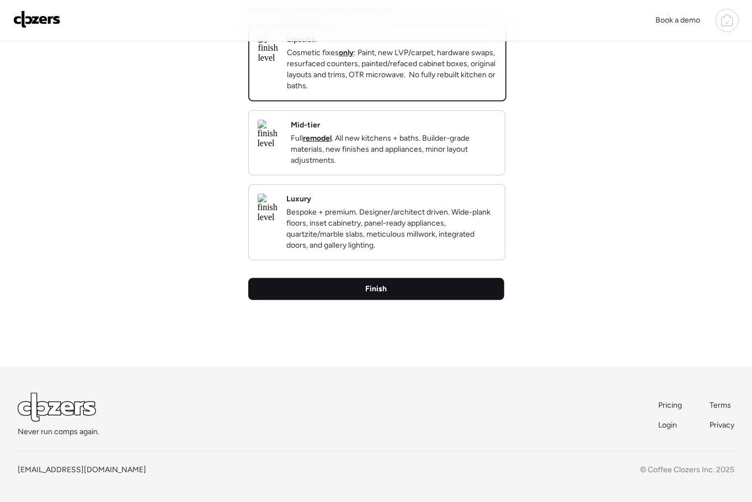
click at [374, 294] on span "Finish" at bounding box center [376, 288] width 22 height 11
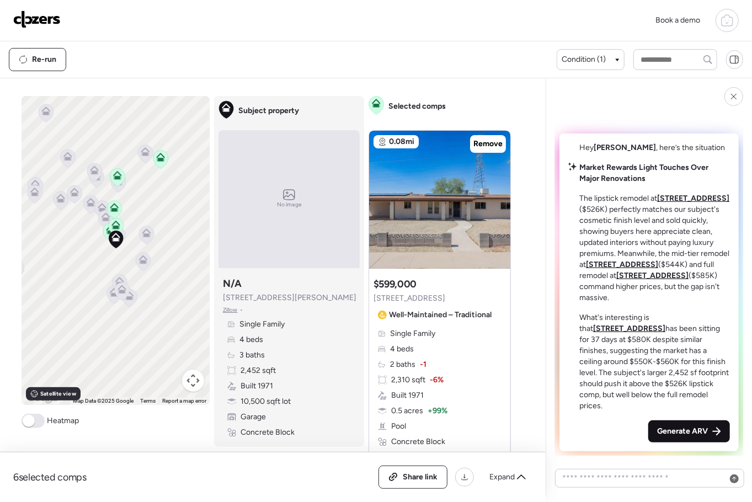
click at [669, 430] on span "Generate ARV" at bounding box center [682, 431] width 51 height 11
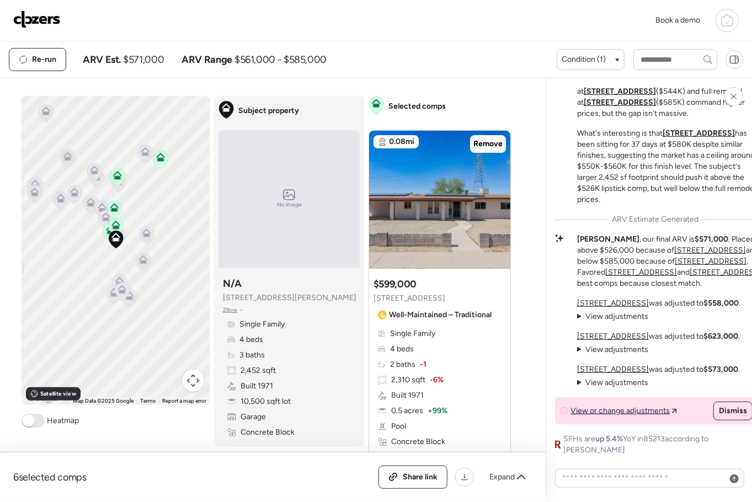
click at [32, 18] on img at bounding box center [36, 19] width 47 height 18
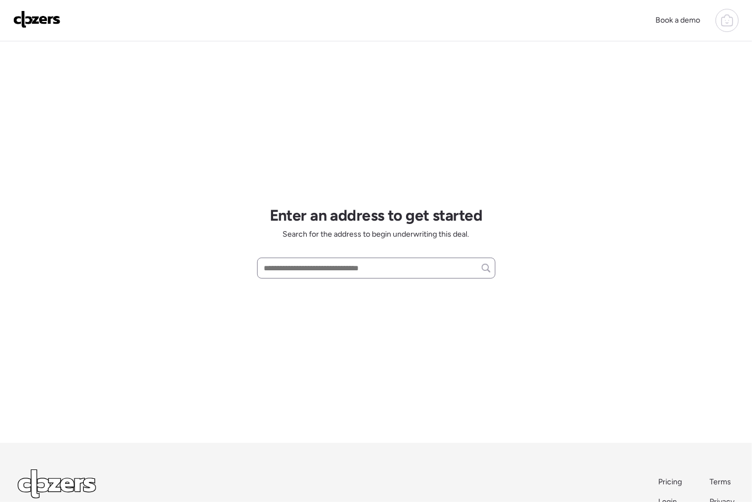
click at [333, 276] on div at bounding box center [376, 268] width 238 height 21
click at [330, 269] on input "text" at bounding box center [376, 267] width 228 height 15
paste input "**********"
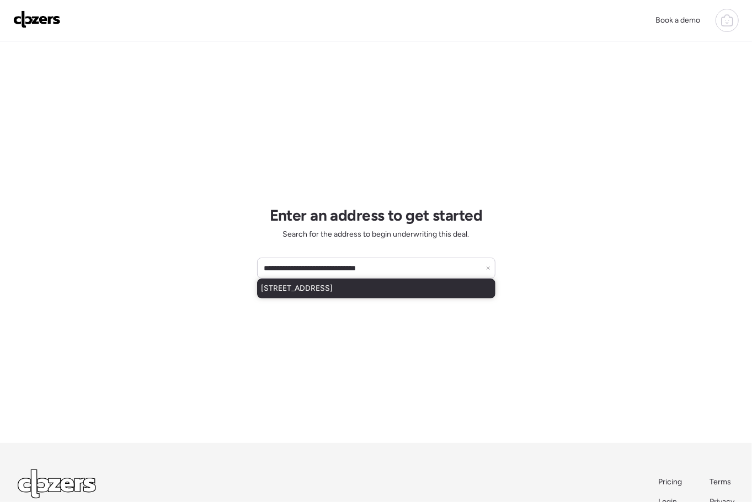
click at [331, 279] on div "[STREET_ADDRESS]" at bounding box center [376, 288] width 238 height 20
type input "**********"
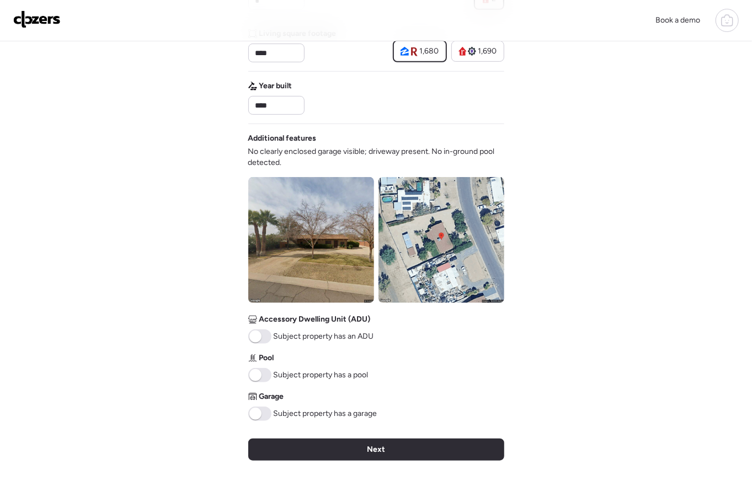
click at [423, 444] on div "Next" at bounding box center [376, 449] width 256 height 22
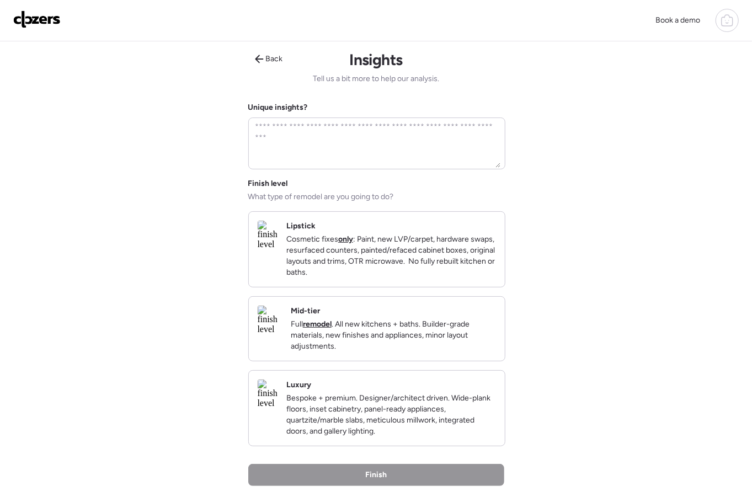
drag, startPoint x: 423, startPoint y: 259, endPoint x: 416, endPoint y: 266, distance: 10.5
click at [423, 259] on p "Cosmetic fixes only : Paint, new LVP/carpet, hardware swaps, resurfaced counter…" at bounding box center [391, 256] width 210 height 44
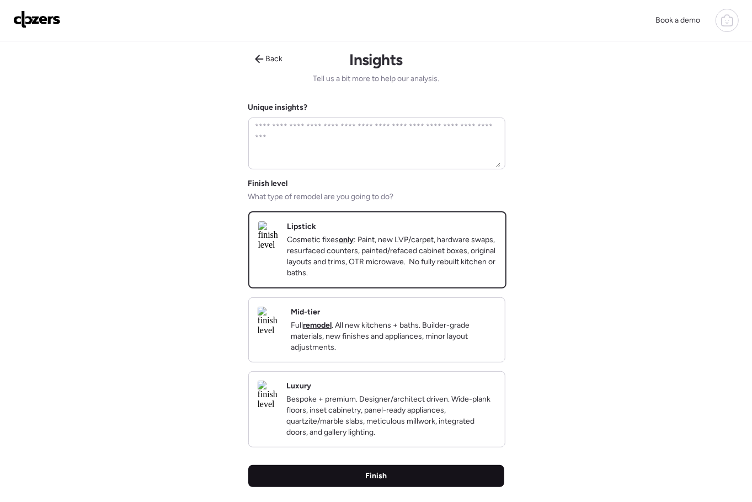
click at [415, 486] on div "Finish" at bounding box center [376, 476] width 256 height 22
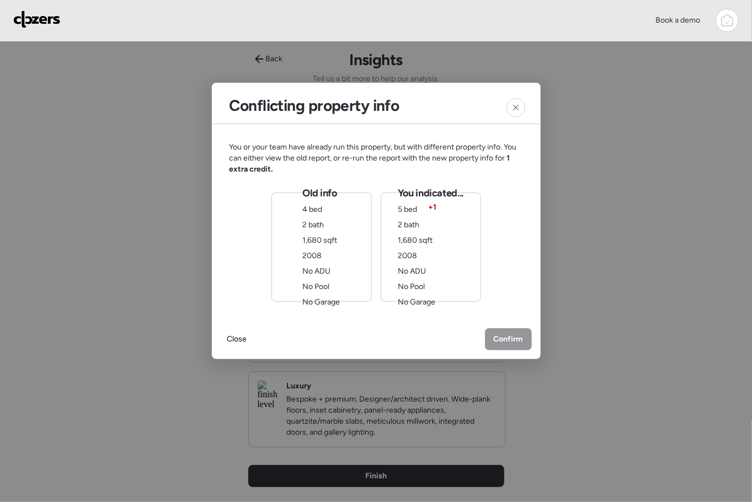
drag, startPoint x: 294, startPoint y: 254, endPoint x: 301, endPoint y: 255, distance: 6.6
click at [294, 254] on div "Old info 4 bed 2 bath 1,680 sqft 2008 No ADU No Pool No Garage" at bounding box center [321, 246] width 100 height 109
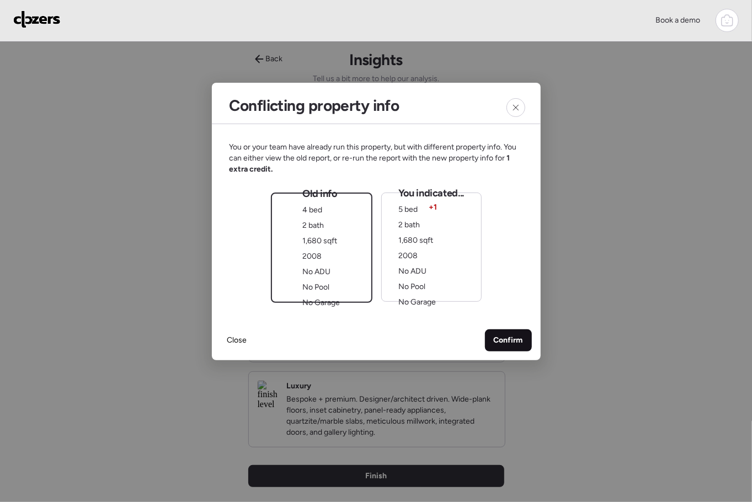
click at [494, 339] on span "Confirm" at bounding box center [508, 340] width 29 height 11
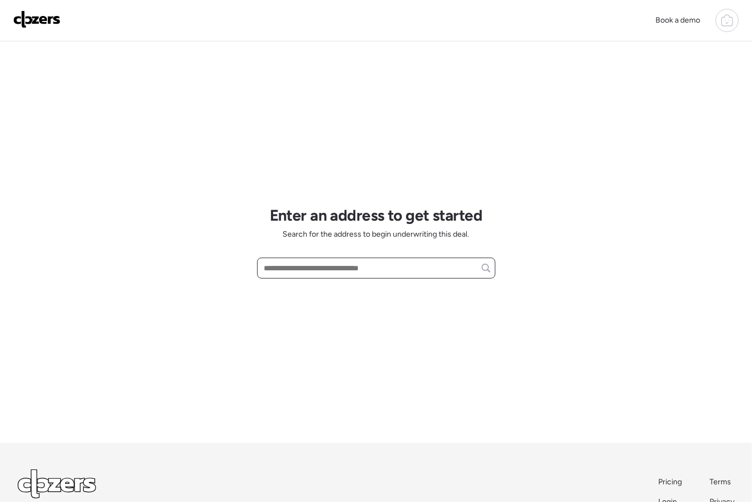
click at [400, 272] on input "text" at bounding box center [376, 267] width 228 height 15
paste input "**********"
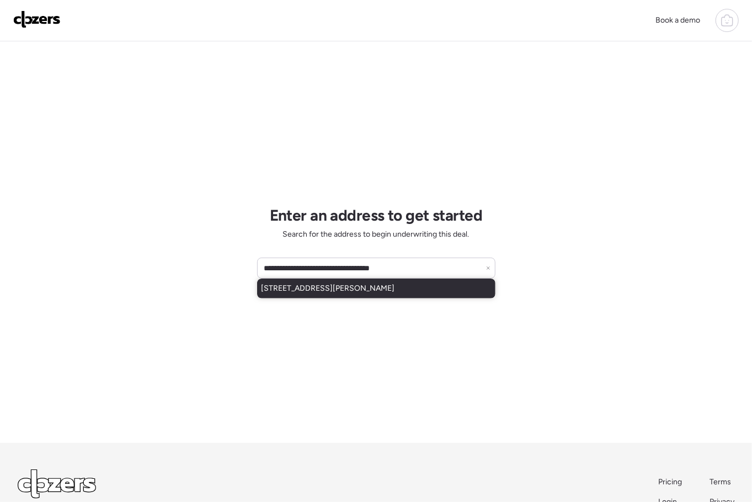
click at [395, 283] on span "3425 W Maldonado Rd, Phoenix, AZ, 85041" at bounding box center [327, 288] width 133 height 11
type input "**********"
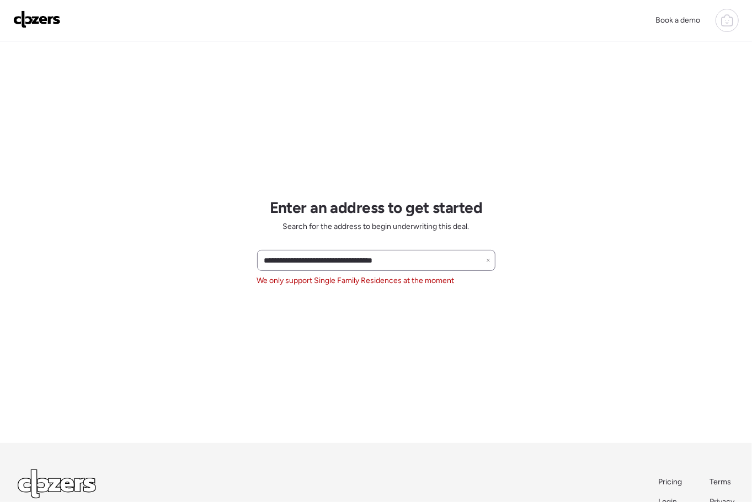
click at [490, 261] on icon at bounding box center [488, 260] width 4 height 4
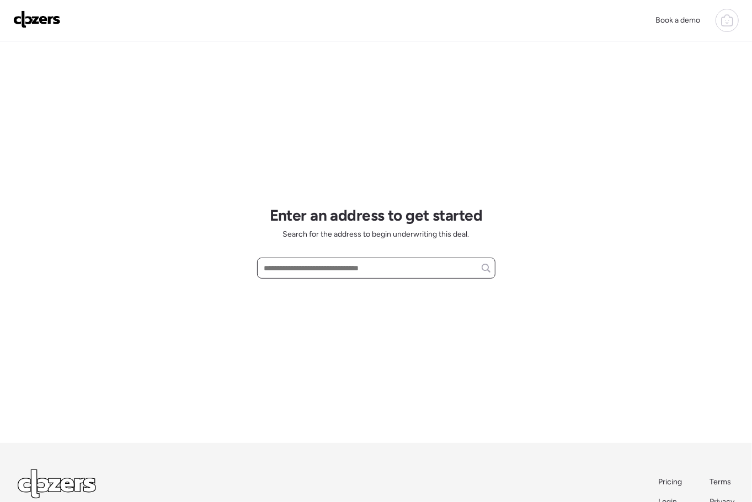
click at [378, 265] on input "text" at bounding box center [376, 267] width 228 height 15
paste input "**********"
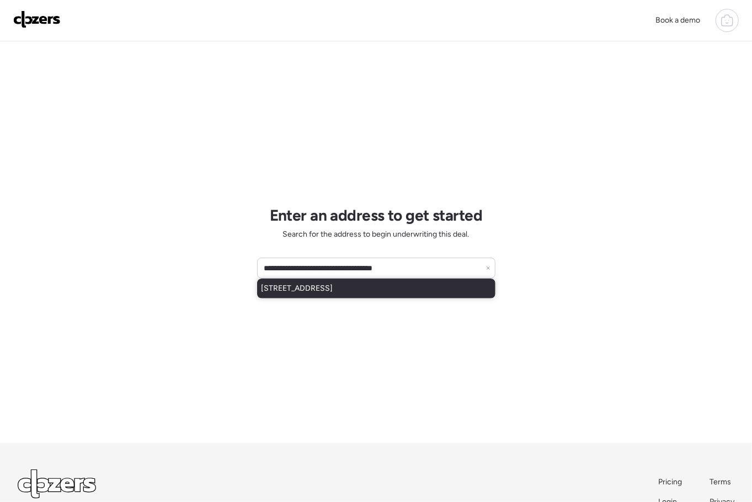
click at [369, 296] on div "17110 N Rosemont St, Maricopa, AZ, 85138" at bounding box center [376, 288] width 238 height 20
type input "**********"
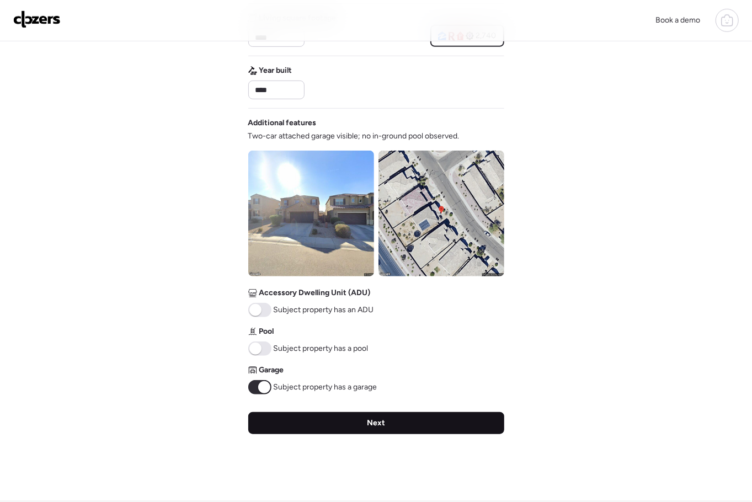
click at [344, 426] on div "Next" at bounding box center [376, 423] width 256 height 22
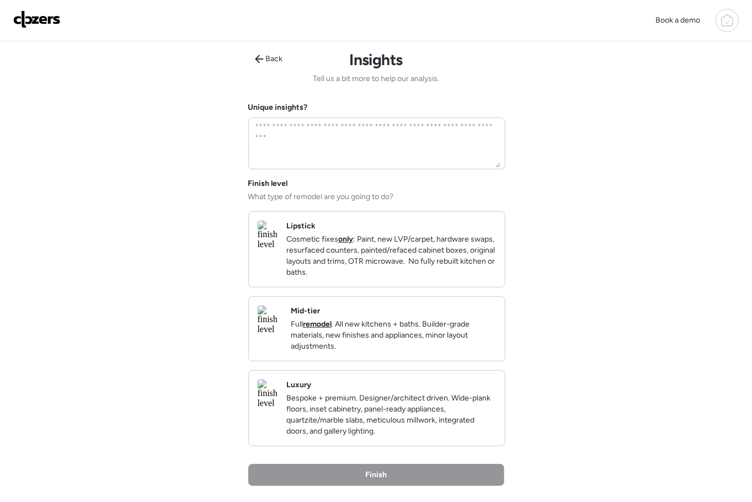
click at [462, 261] on p "Cosmetic fixes only : Paint, new LVP/carpet, hardware swaps, resurfaced counter…" at bounding box center [391, 256] width 210 height 44
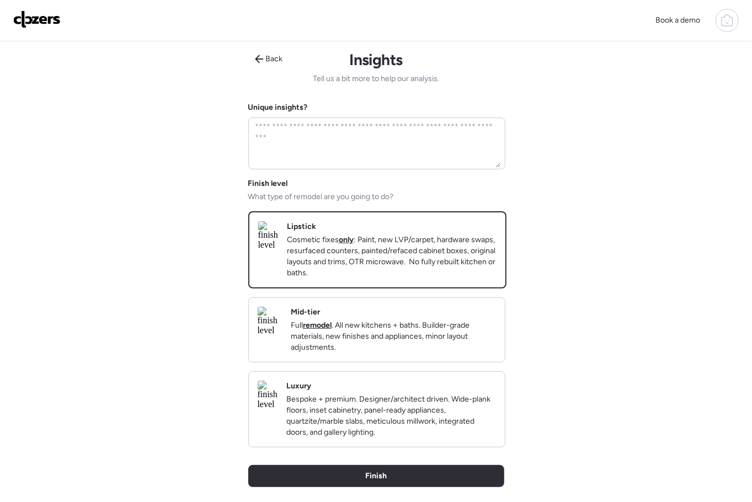
drag, startPoint x: 407, startPoint y: 490, endPoint x: 473, endPoint y: 461, distance: 71.1
click at [407, 487] on div "Finish" at bounding box center [376, 476] width 256 height 22
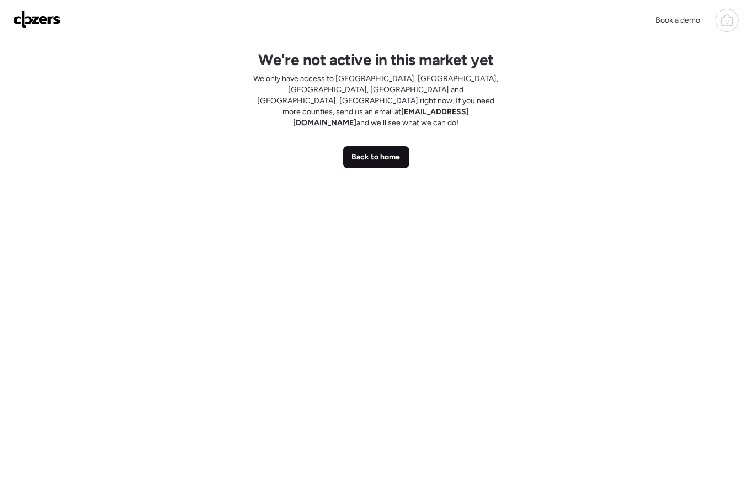
click at [367, 152] on span "Back to home" at bounding box center [376, 157] width 49 height 11
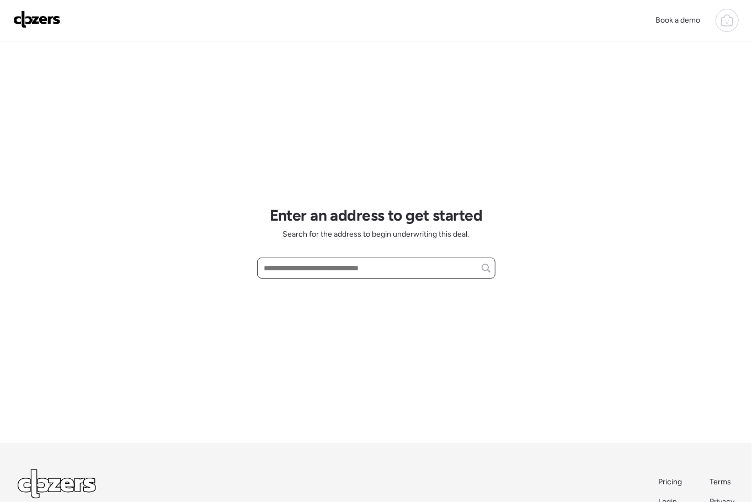
click at [307, 267] on input "text" at bounding box center [376, 267] width 228 height 15
paste input "**********"
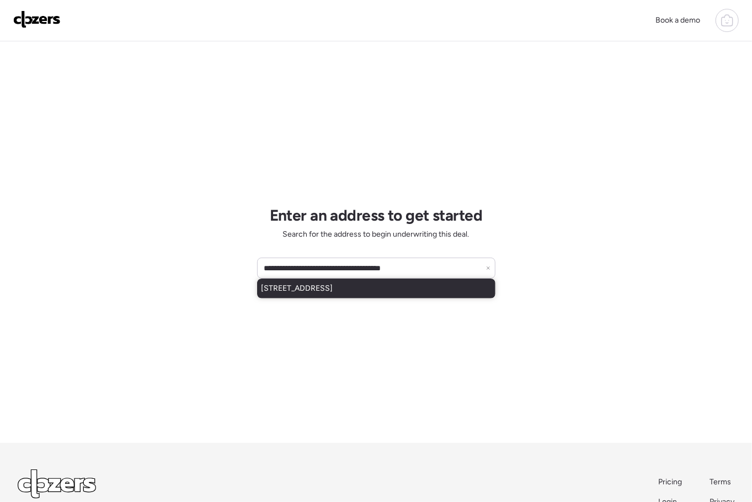
click at [333, 291] on span "5924 W Running Deer Trl, Phoenix, AZ, 85083" at bounding box center [297, 288] width 72 height 11
type input "**********"
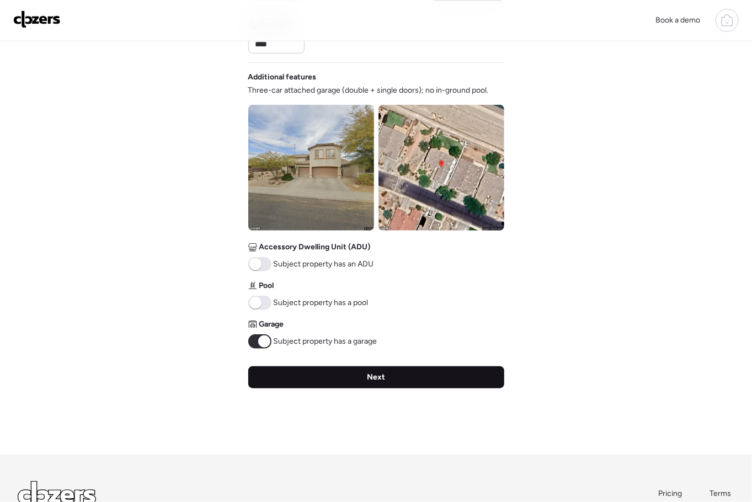
click at [396, 377] on div "Next" at bounding box center [376, 377] width 256 height 22
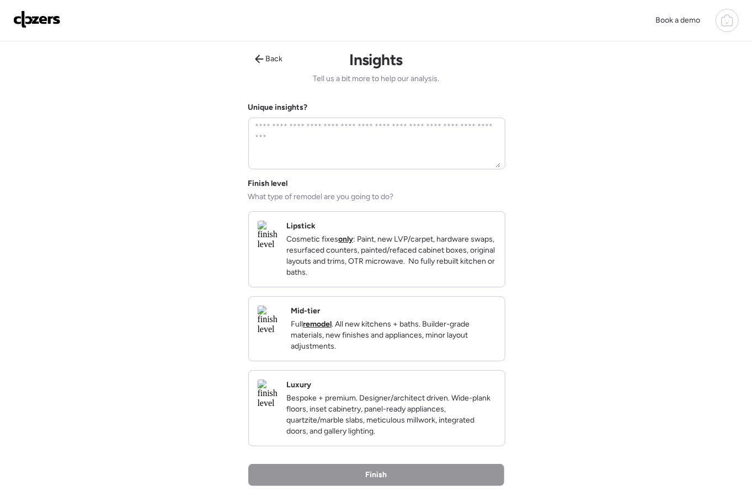
click at [370, 265] on p "Cosmetic fixes only : Paint, new LVP/carpet, hardware swaps, resurfaced counter…" at bounding box center [391, 256] width 210 height 44
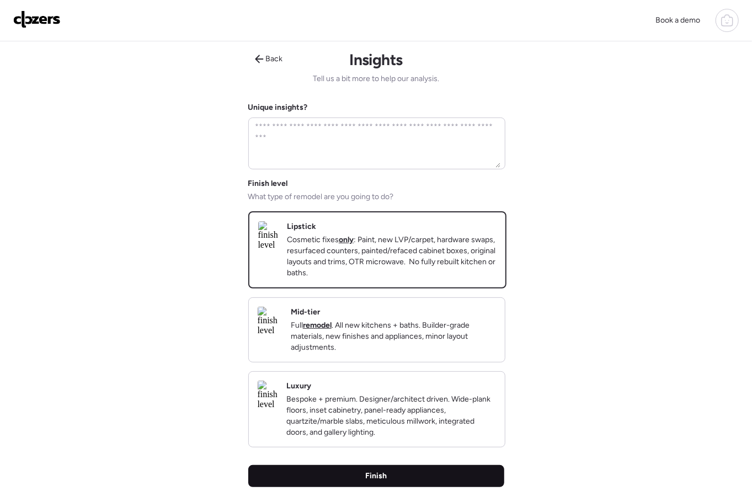
click at [421, 487] on div "Finish" at bounding box center [376, 476] width 256 height 22
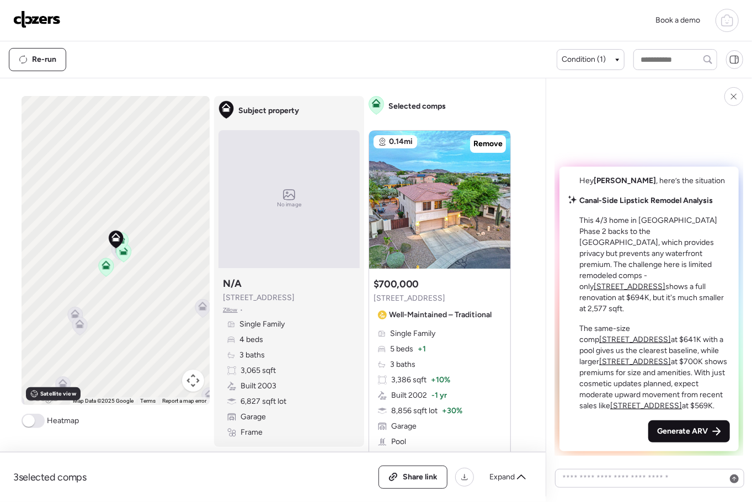
click at [690, 427] on span "Generate ARV" at bounding box center [682, 431] width 51 height 11
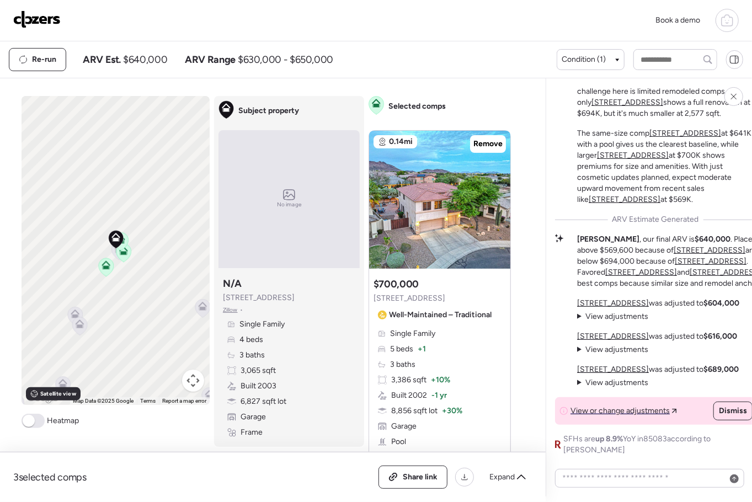
click at [49, 20] on img at bounding box center [36, 19] width 47 height 18
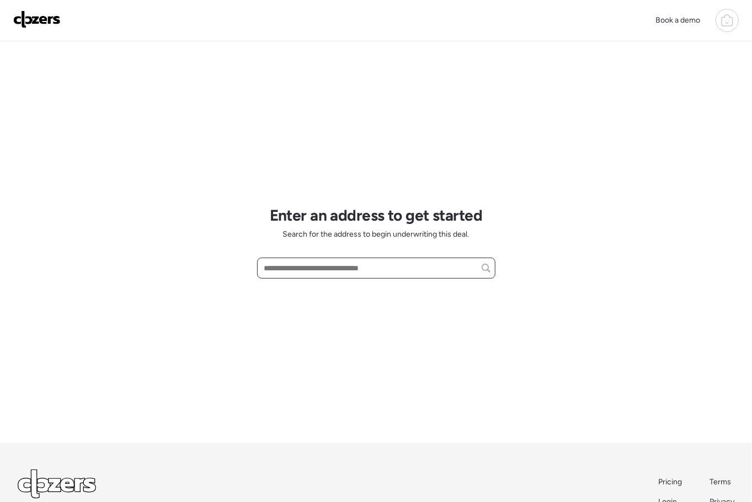
click at [328, 268] on input "text" at bounding box center [376, 267] width 228 height 15
paste input "**********"
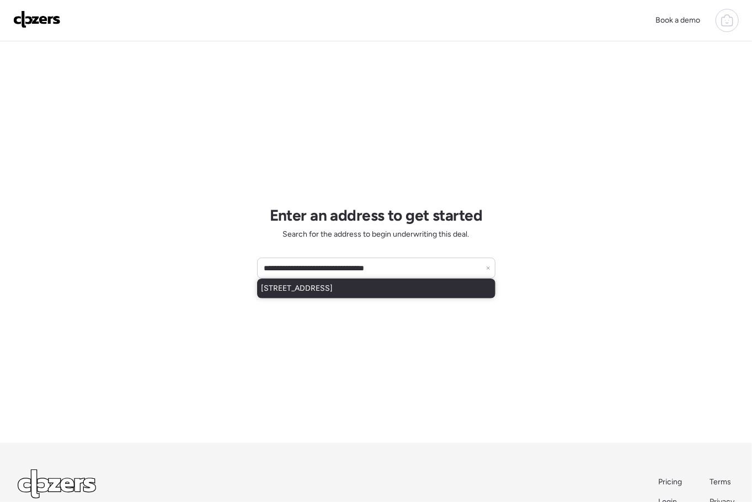
click at [333, 287] on span "20351 N 259th Ave, Buckeye, AZ, 85396" at bounding box center [297, 288] width 72 height 11
type input "**********"
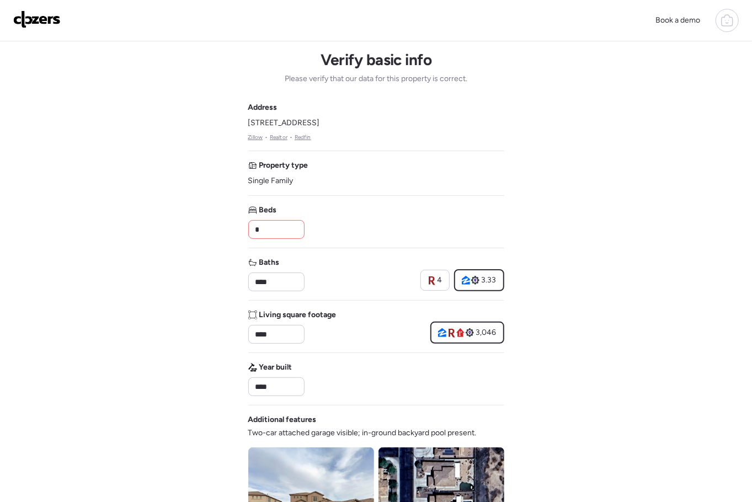
click at [274, 226] on input "*" at bounding box center [276, 229] width 46 height 15
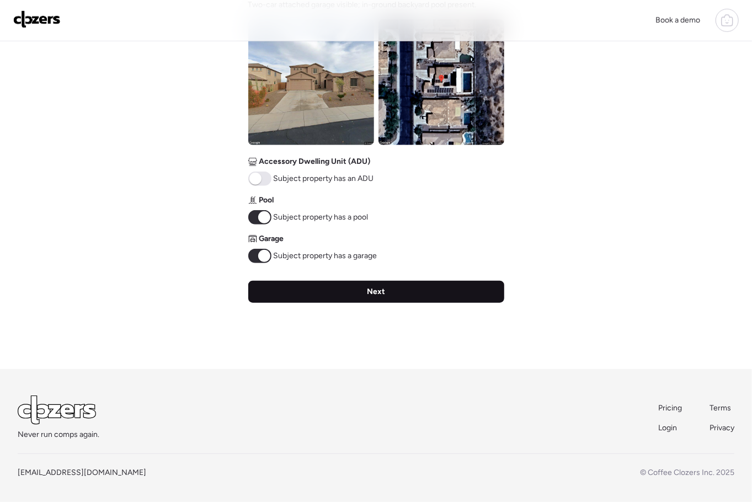
type input "*"
click at [292, 289] on div "Next" at bounding box center [376, 292] width 256 height 22
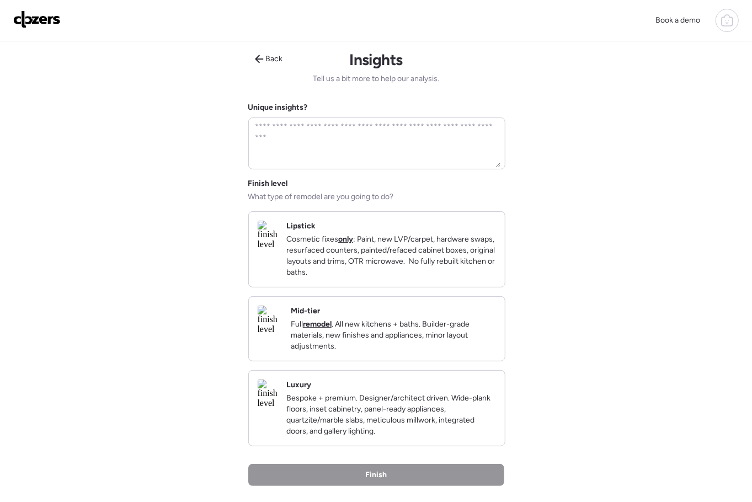
click at [336, 255] on p "Cosmetic fixes only : Paint, new LVP/carpet, hardware swaps, resurfaced counter…" at bounding box center [391, 256] width 210 height 44
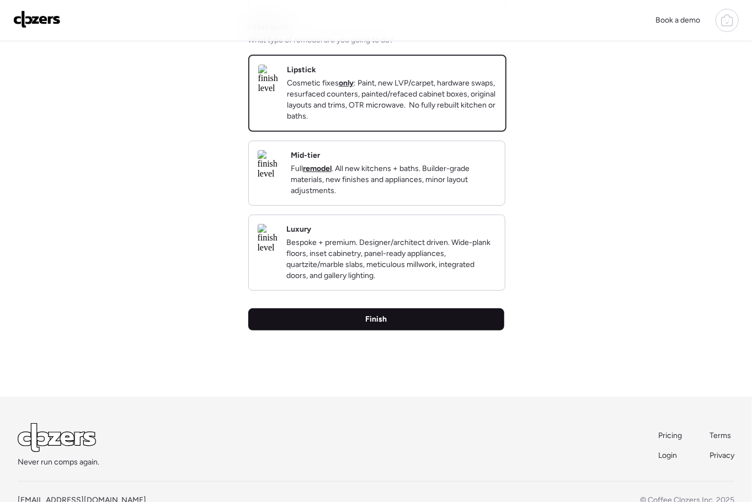
click at [364, 330] on div "Finish" at bounding box center [376, 319] width 256 height 22
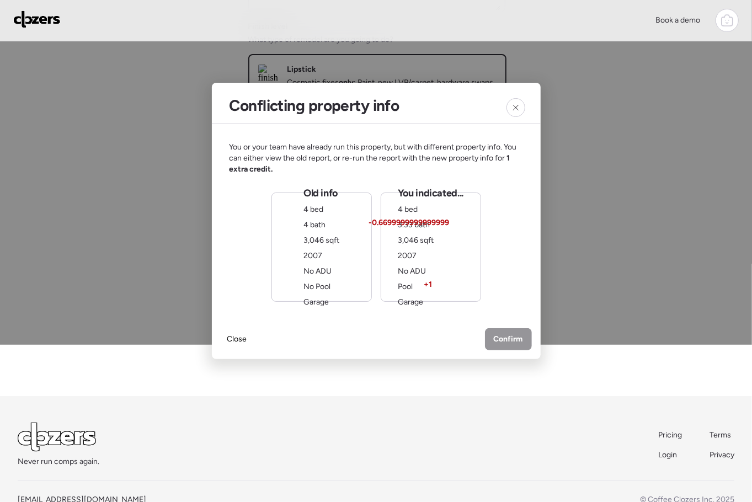
drag, startPoint x: 324, startPoint y: 268, endPoint x: 364, endPoint y: 298, distance: 49.6
click at [324, 268] on span "No ADU" at bounding box center [317, 270] width 28 height 9
click at [501, 339] on span "Confirm" at bounding box center [508, 340] width 29 height 11
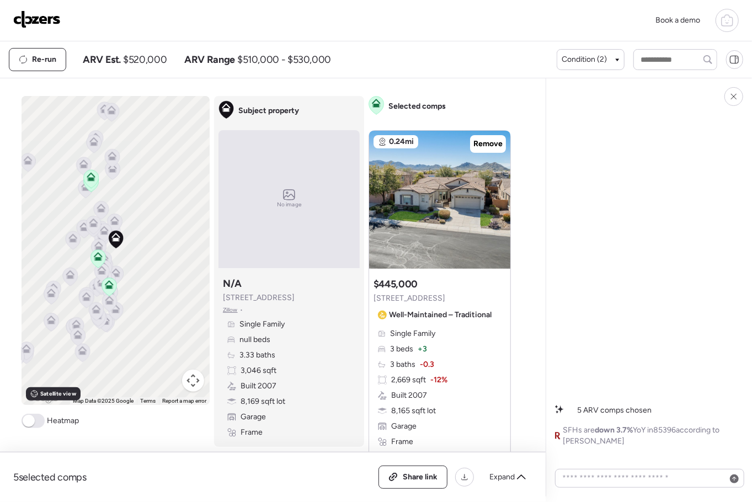
click at [37, 23] on img at bounding box center [36, 19] width 47 height 18
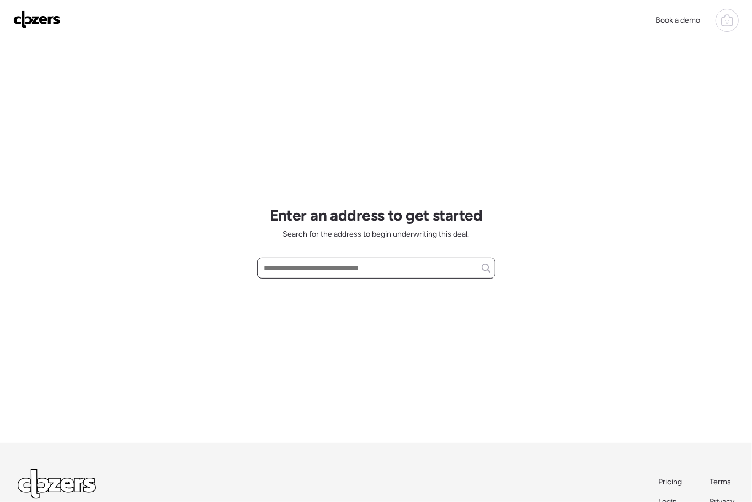
click at [336, 271] on input "text" at bounding box center [376, 267] width 228 height 15
paste input "**********"
click at [259, 270] on div "**********" at bounding box center [376, 268] width 238 height 21
click at [263, 268] on input "**********" at bounding box center [376, 267] width 228 height 15
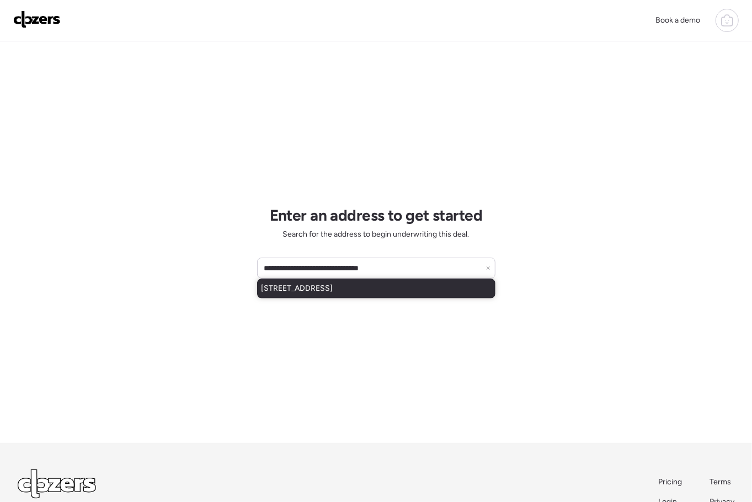
click at [279, 285] on span "20026 N 27th Pl, Phoenix, AZ, 85050" at bounding box center [297, 288] width 72 height 11
type input "**********"
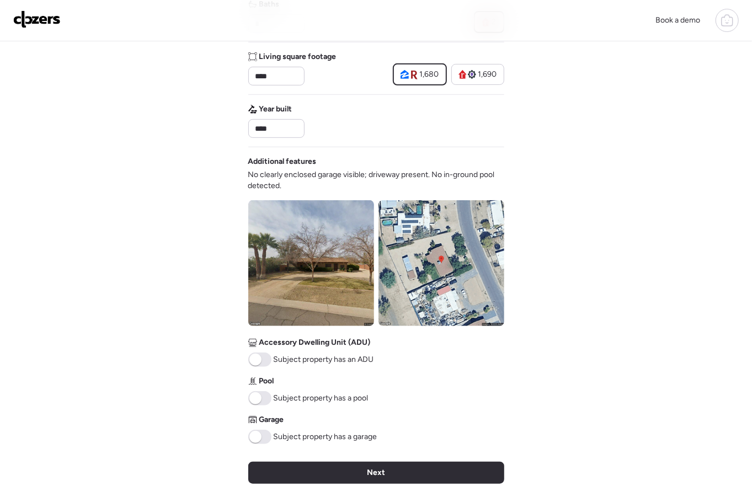
click at [378, 479] on div "Next" at bounding box center [376, 473] width 256 height 22
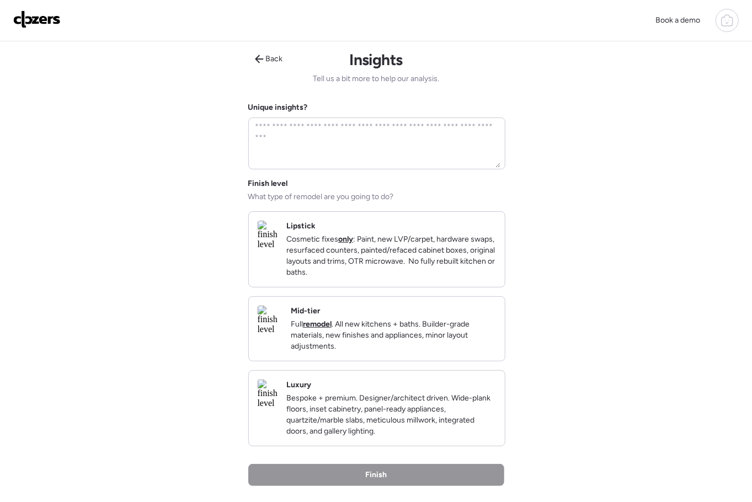
click at [369, 275] on p "Cosmetic fixes only : Paint, new LVP/carpet, hardware swaps, resurfaced counter…" at bounding box center [391, 256] width 210 height 44
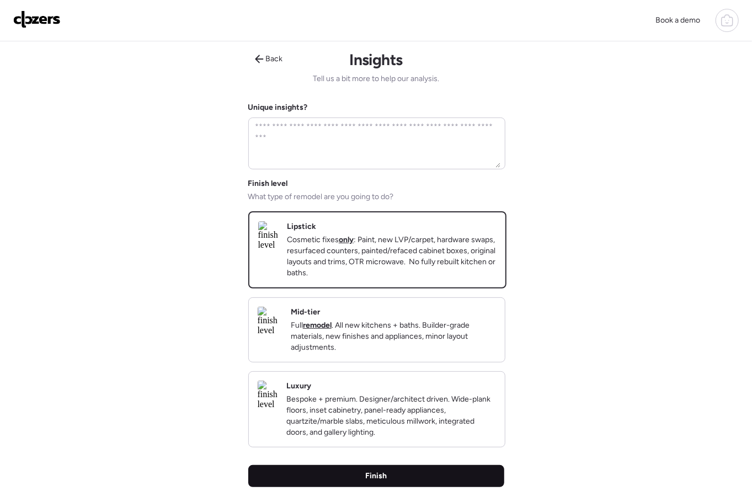
click at [412, 485] on div "Finish" at bounding box center [376, 476] width 256 height 22
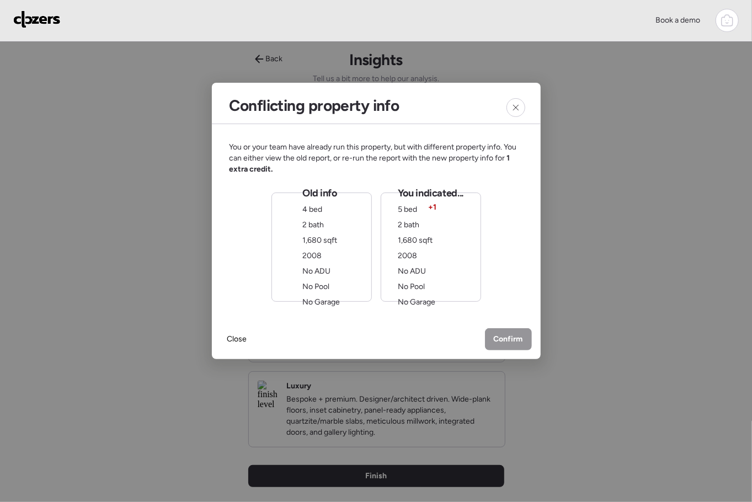
click at [314, 251] on span "2008" at bounding box center [312, 255] width 19 height 9
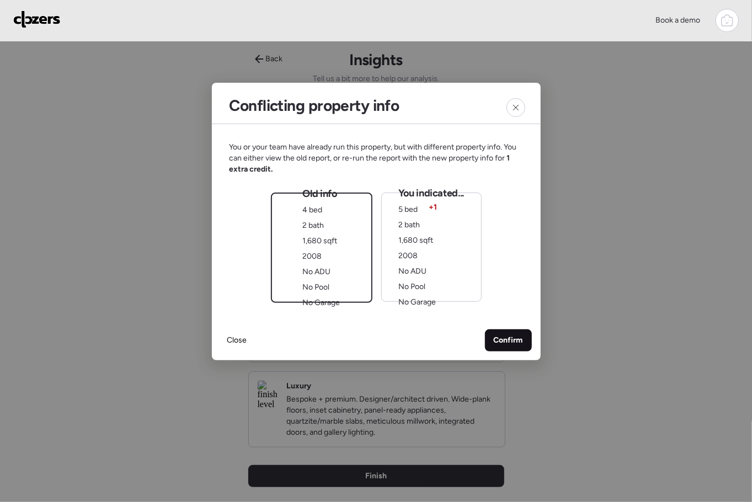
click at [515, 336] on span "Confirm" at bounding box center [508, 340] width 29 height 11
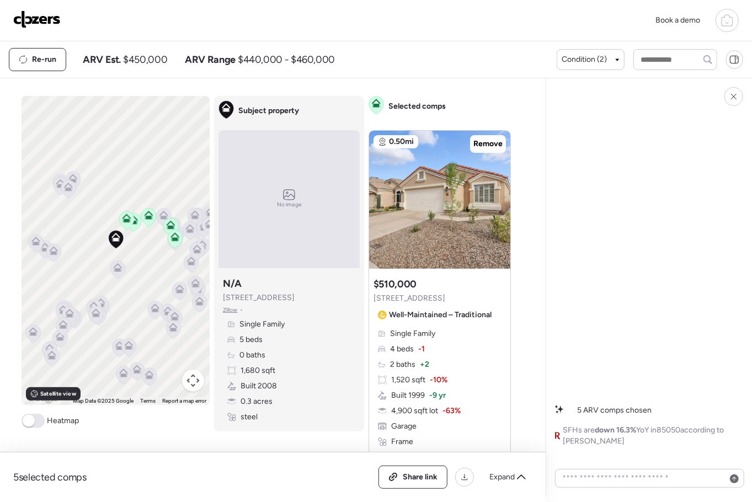
click at [50, 22] on img at bounding box center [36, 19] width 47 height 18
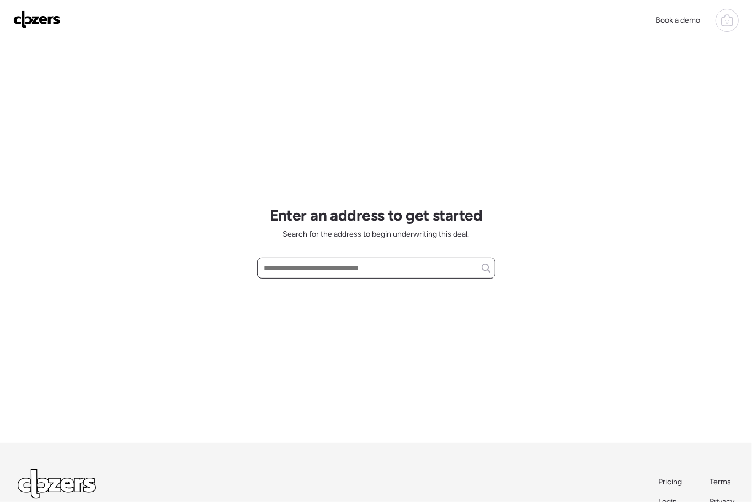
click at [318, 269] on input "text" at bounding box center [376, 267] width 228 height 15
paste input "**********"
click at [335, 299] on div "**********" at bounding box center [376, 241] width 238 height 401
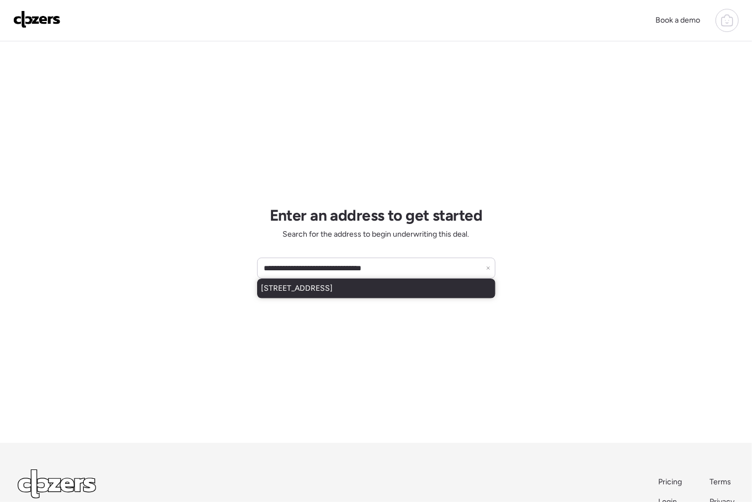
click at [333, 290] on span "520 S Evergreen Rd, Tempe, AZ, 85288" at bounding box center [297, 288] width 72 height 11
type input "**********"
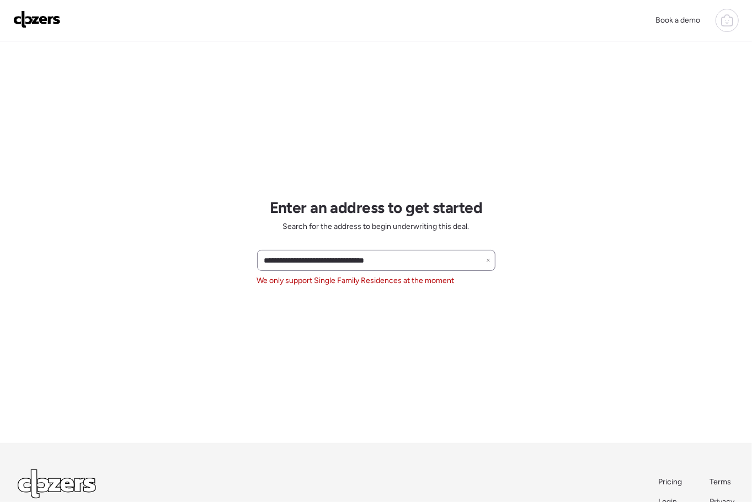
click at [489, 262] on icon at bounding box center [488, 260] width 4 height 4
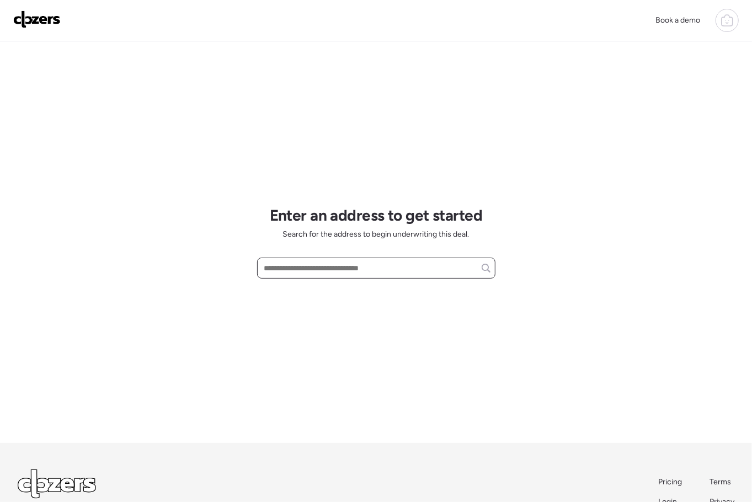
click at [489, 261] on input "text" at bounding box center [376, 267] width 228 height 15
click at [386, 265] on input "text" at bounding box center [376, 267] width 228 height 15
paste input "**********"
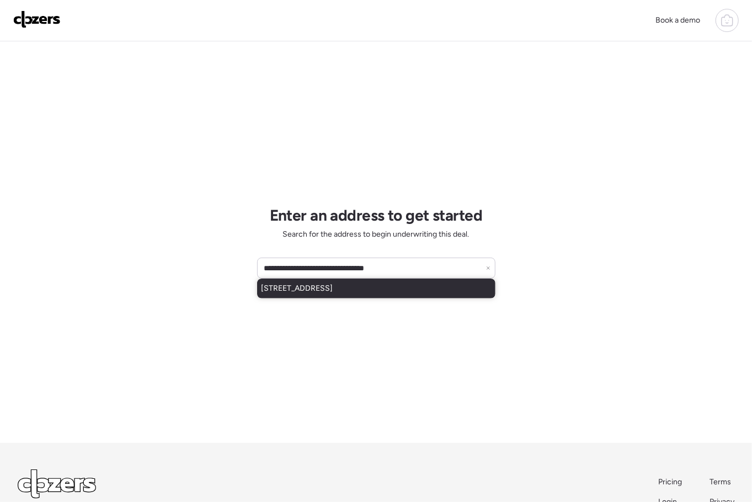
click at [333, 286] on span "8343 W Calle Lejos, Peoria, AZ, 85383" at bounding box center [297, 288] width 72 height 11
type input "**********"
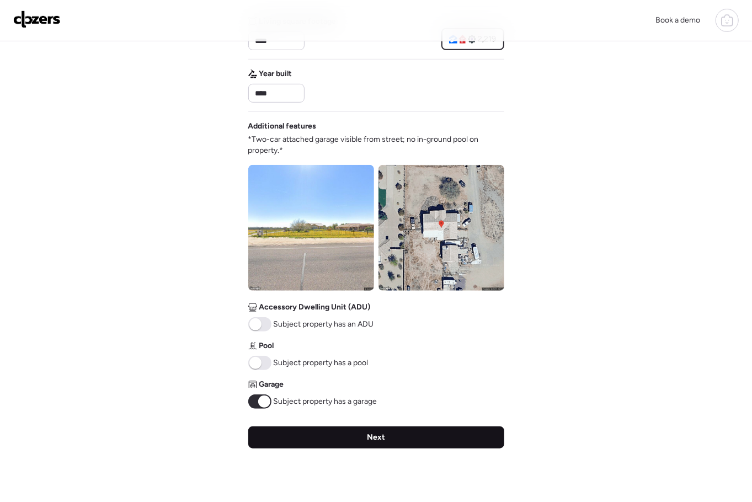
click at [286, 435] on div "Next" at bounding box center [376, 437] width 256 height 22
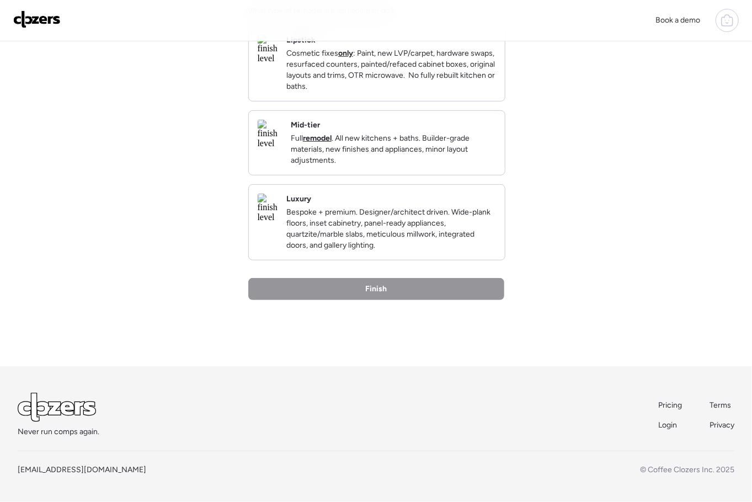
click at [286, 435] on div "Never run comps again. Pricing Terms Login Privacy" at bounding box center [376, 415] width 716 height 45
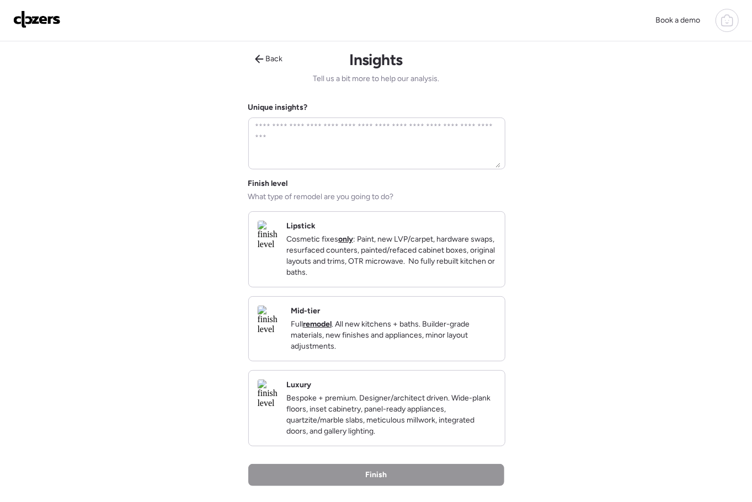
drag, startPoint x: 358, startPoint y: 244, endPoint x: 356, endPoint y: 256, distance: 12.3
click at [358, 244] on p "Cosmetic fixes only : Paint, new LVP/carpet, hardware swaps, resurfaced counter…" at bounding box center [391, 256] width 210 height 44
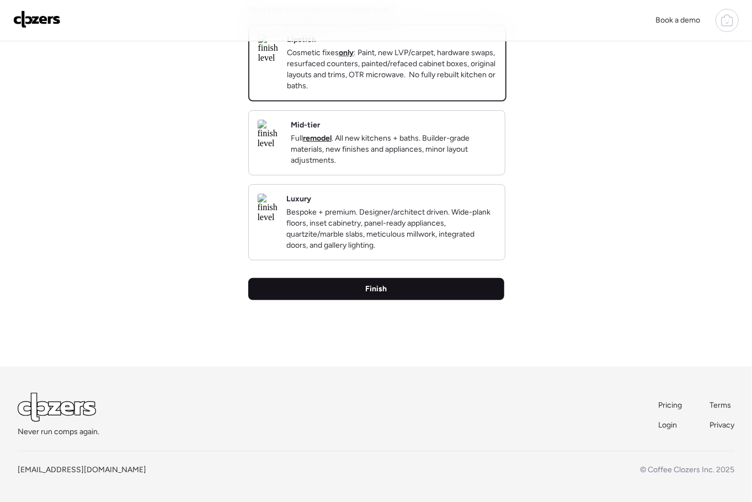
click at [366, 285] on span "Finish" at bounding box center [376, 288] width 22 height 11
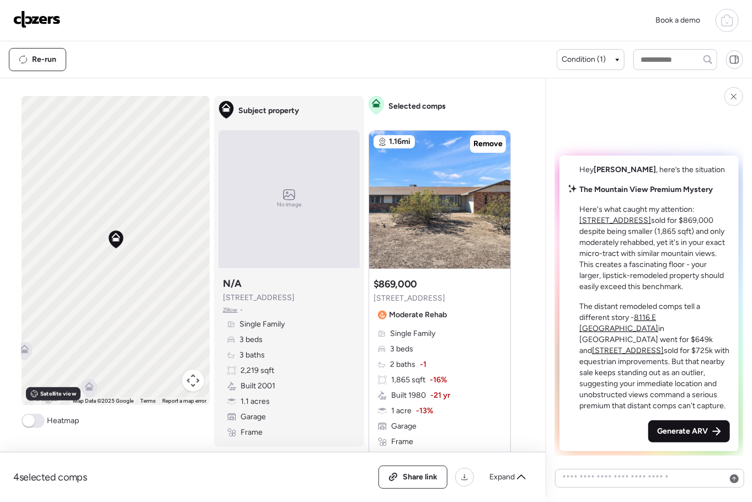
click at [662, 427] on span "Generate ARV" at bounding box center [682, 431] width 51 height 11
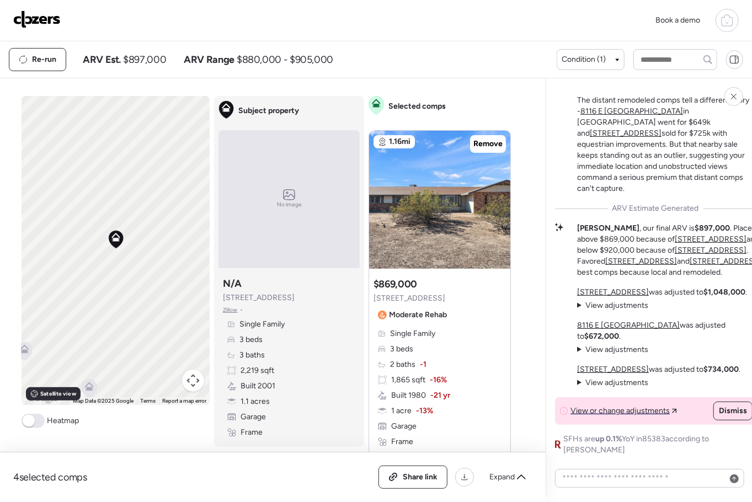
click at [45, 20] on img at bounding box center [36, 19] width 47 height 18
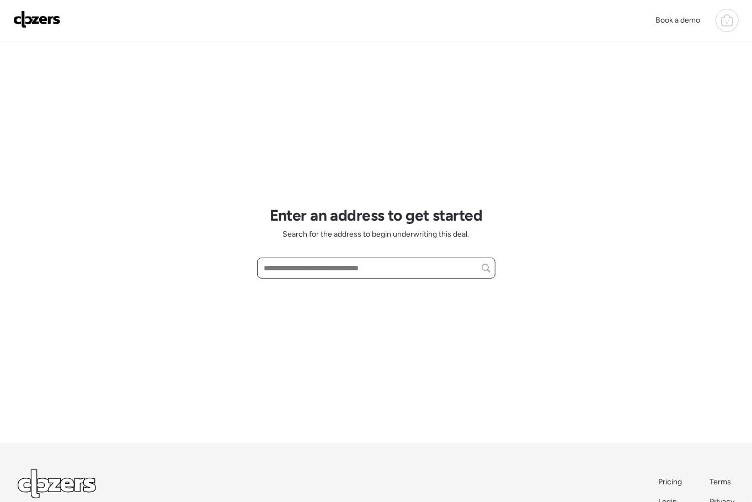
click at [290, 270] on input "text" at bounding box center [376, 267] width 228 height 15
paste input "**********"
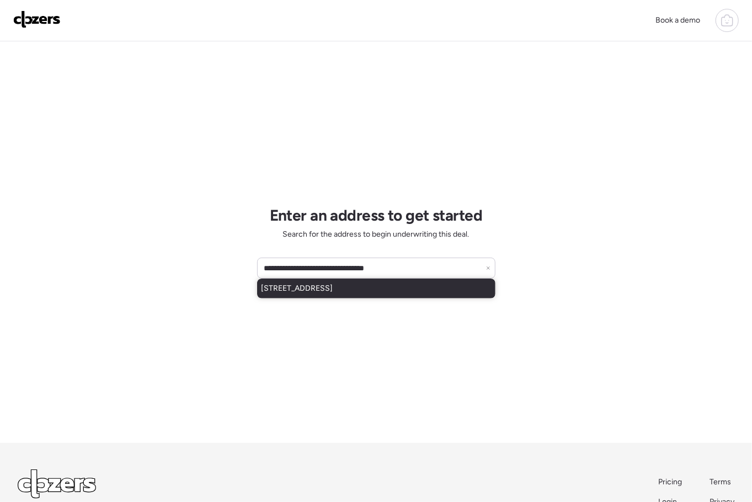
click at [308, 285] on span "[STREET_ADDRESS]" at bounding box center [297, 288] width 72 height 11
type input "**********"
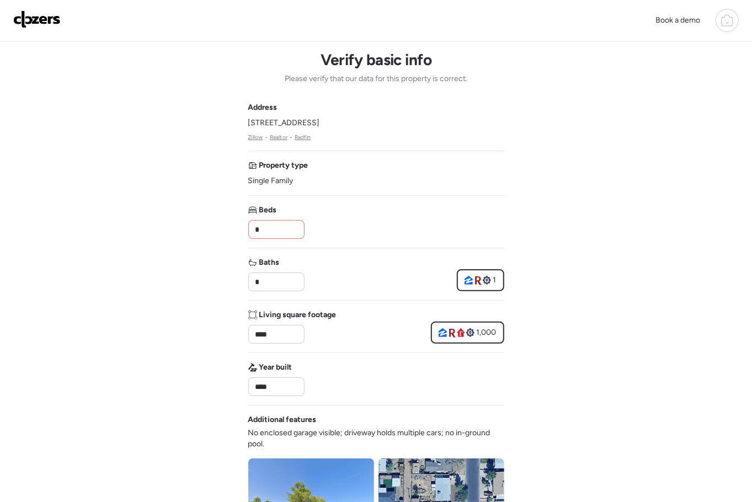
click at [292, 225] on input "*" at bounding box center [276, 229] width 46 height 15
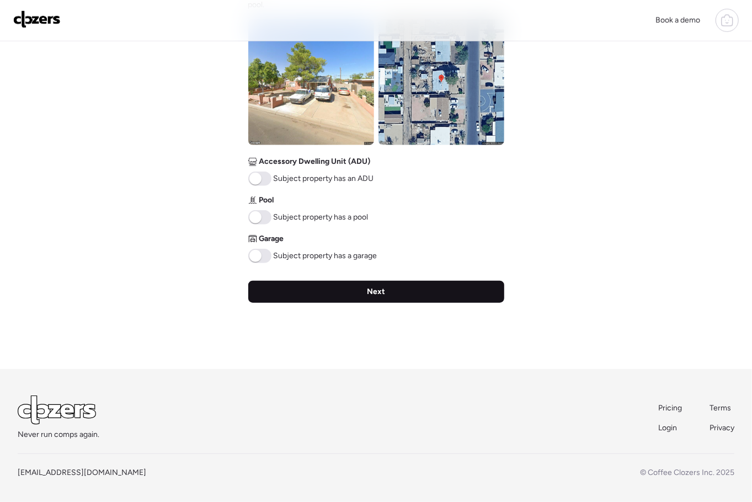
type input "*"
click at [281, 293] on div "Next" at bounding box center [376, 292] width 256 height 22
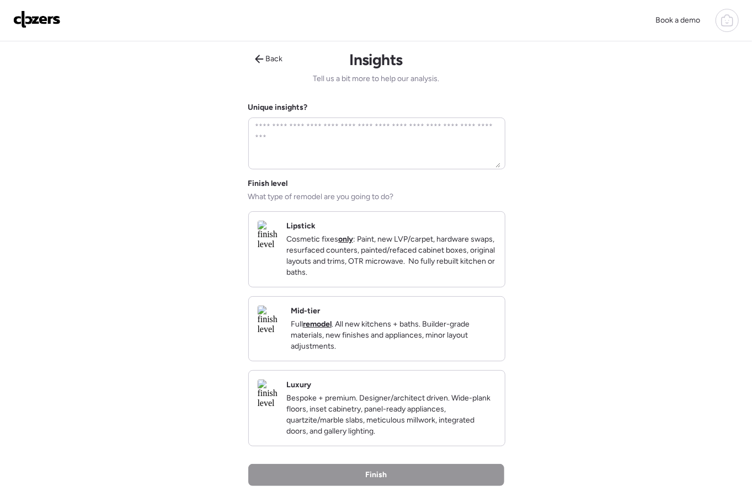
click at [326, 259] on p "Cosmetic fixes only : Paint, new LVP/carpet, hardware swaps, resurfaced counter…" at bounding box center [391, 256] width 210 height 44
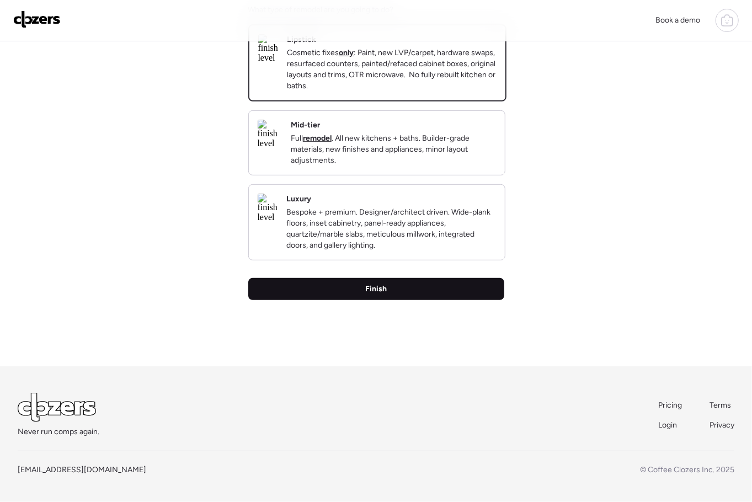
click at [404, 293] on div "Finish" at bounding box center [376, 289] width 256 height 22
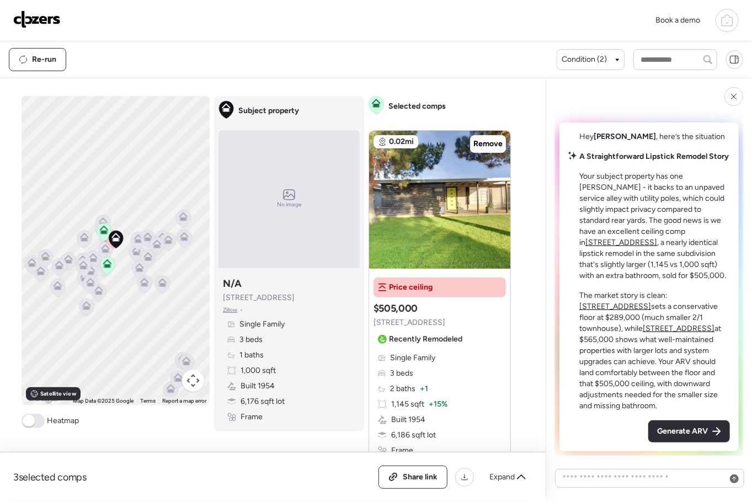
click at [705, 424] on div "Generate ARV" at bounding box center [689, 431] width 82 height 22
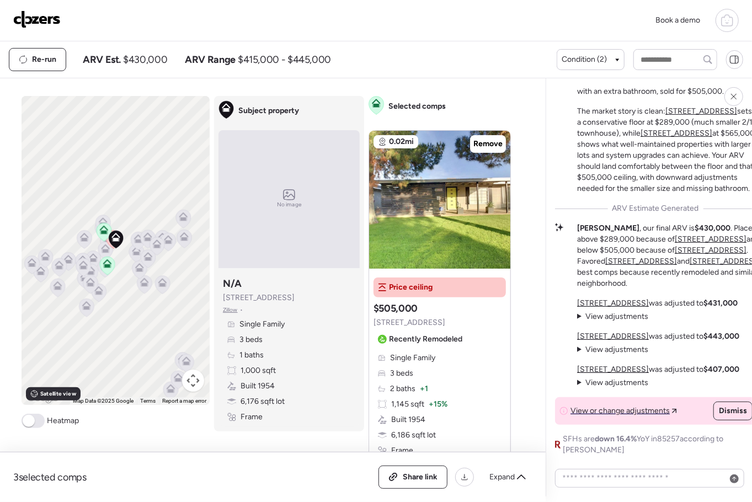
click at [33, 19] on img at bounding box center [36, 19] width 47 height 18
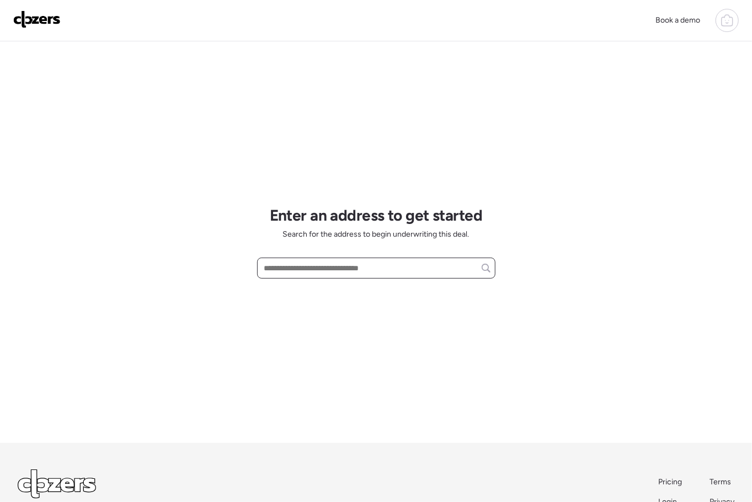
click at [407, 273] on input "text" at bounding box center [376, 267] width 228 height 15
paste input "**********"
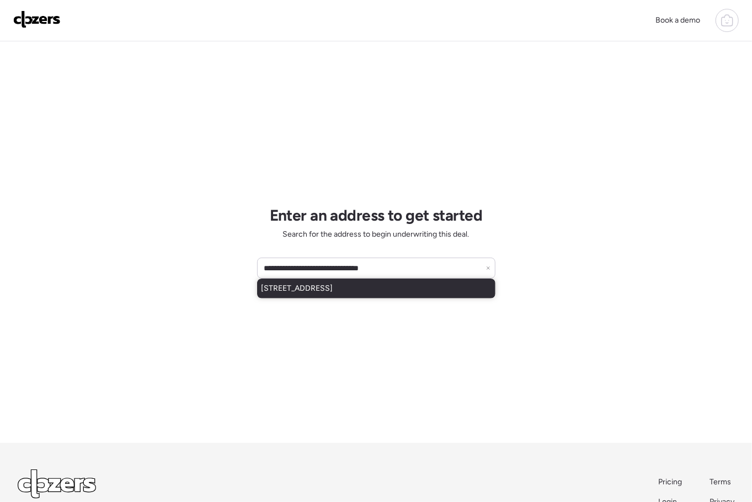
click at [333, 286] on span "[STREET_ADDRESS]" at bounding box center [297, 288] width 72 height 11
type input "**********"
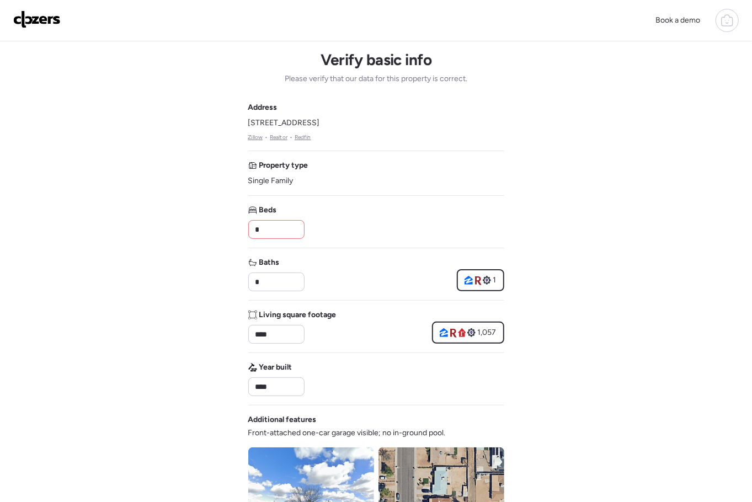
click at [275, 228] on input "*" at bounding box center [276, 229] width 46 height 15
type input "*"
click at [277, 278] on input "*" at bounding box center [276, 281] width 46 height 15
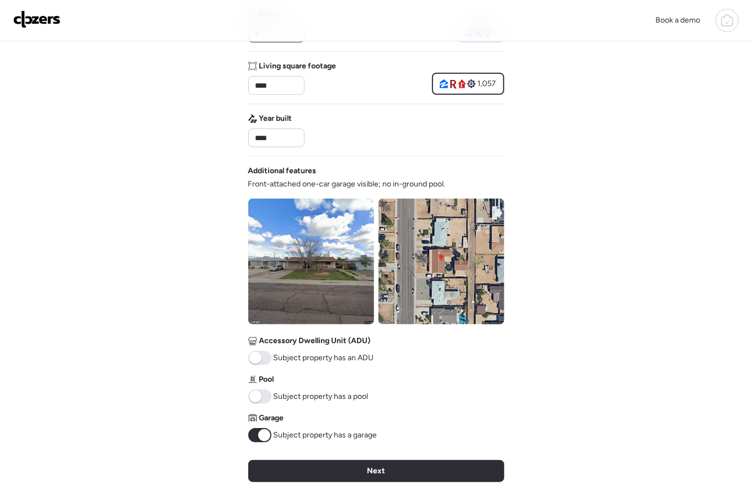
scroll to position [261, 0]
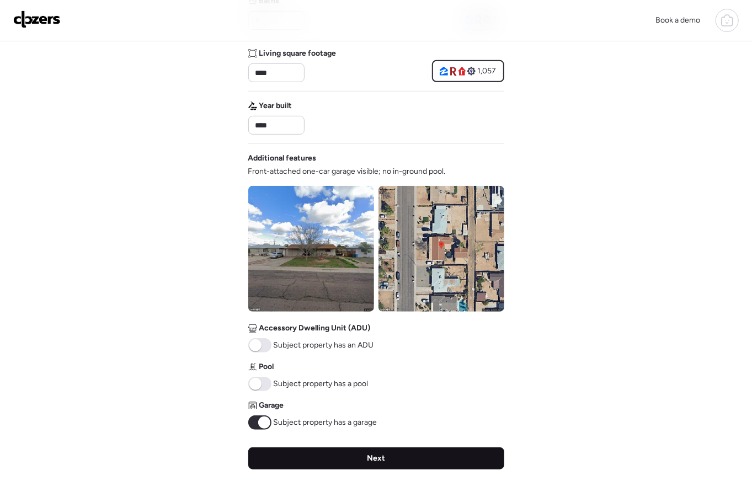
type input "*"
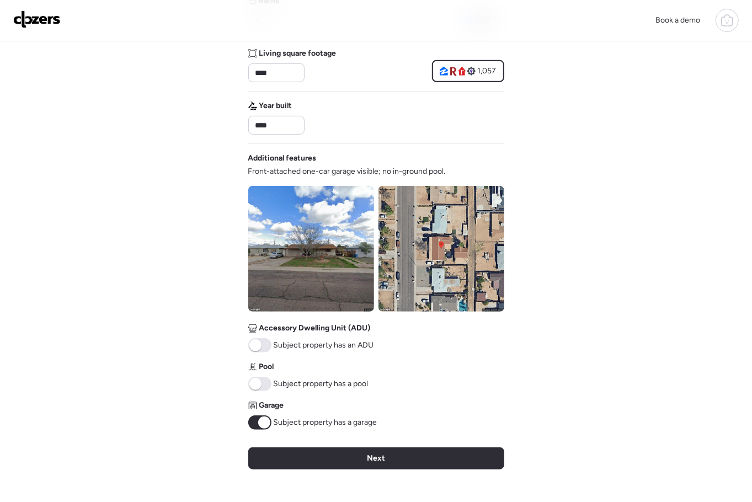
click at [317, 447] on div "Next" at bounding box center [376, 458] width 256 height 22
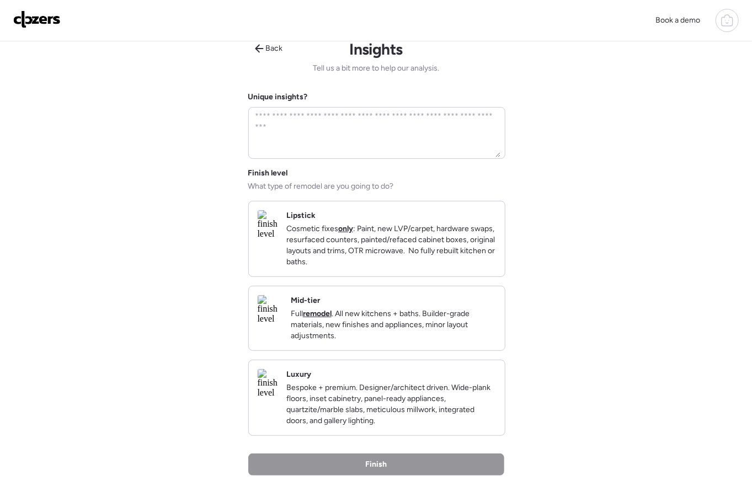
scroll to position [0, 0]
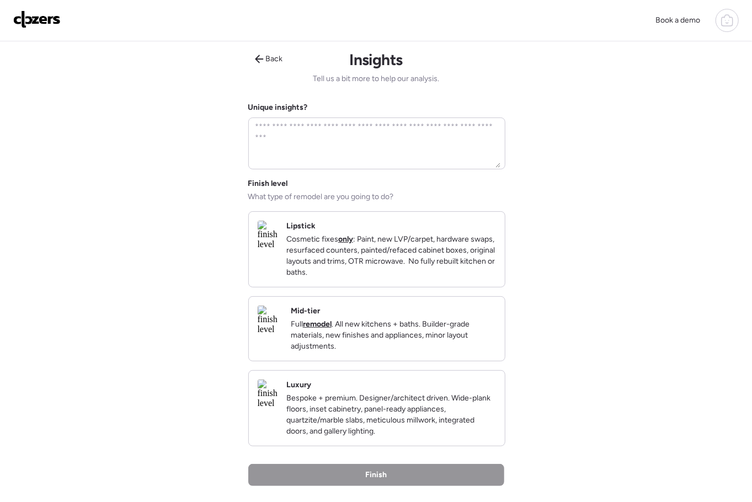
drag, startPoint x: 373, startPoint y: 282, endPoint x: 384, endPoint y: 309, distance: 29.7
click at [373, 278] on p "Cosmetic fixes only : Paint, new LVP/carpet, hardware swaps, resurfaced counter…" at bounding box center [391, 256] width 210 height 44
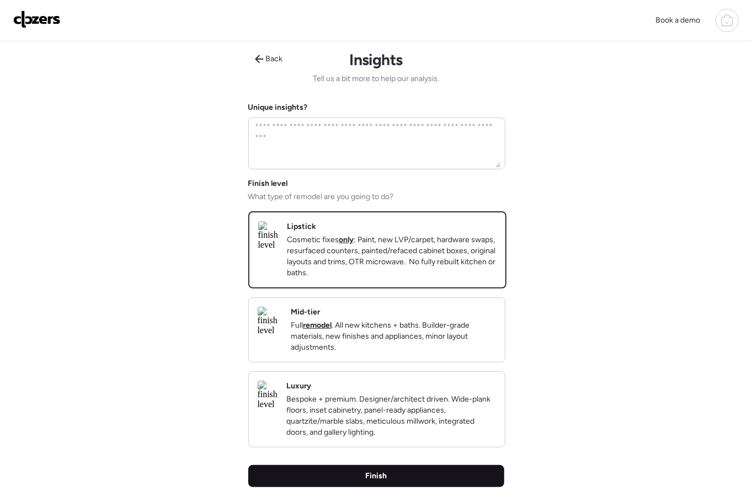
click at [423, 487] on div "Finish" at bounding box center [376, 476] width 256 height 22
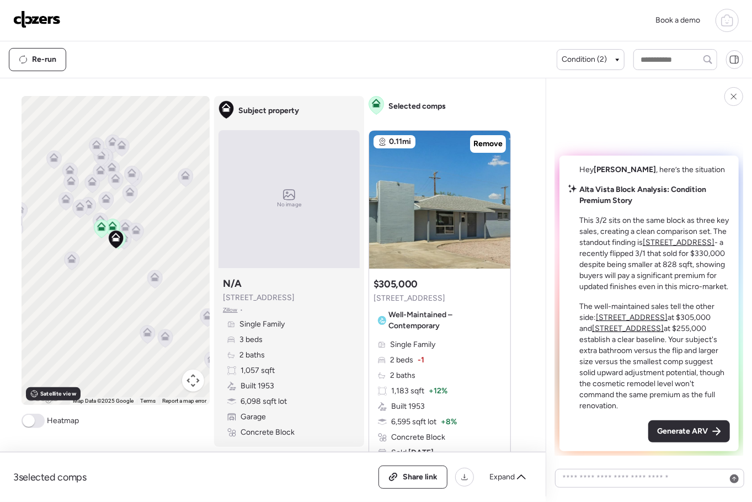
click at [49, 20] on img at bounding box center [36, 19] width 47 height 18
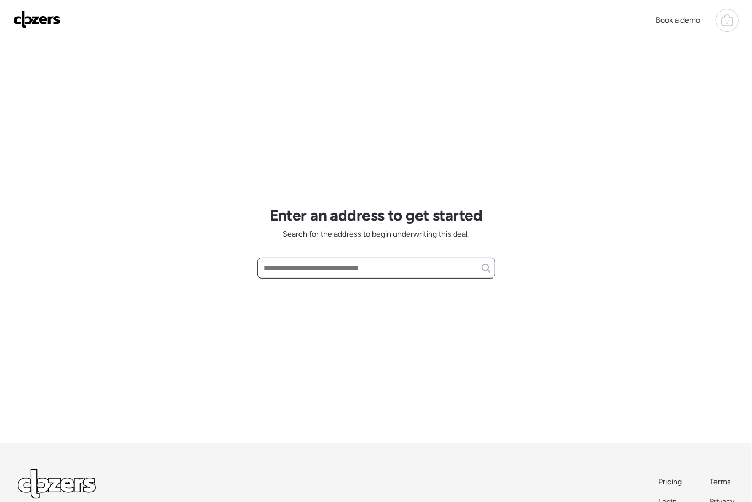
click at [300, 264] on input "text" at bounding box center [376, 267] width 228 height 15
paste input "**********"
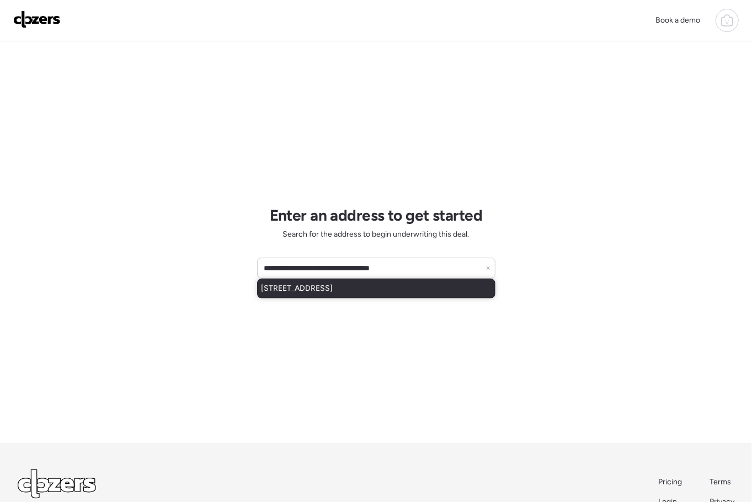
click at [328, 293] on span "1212 W Mesquite St, Chandler, AZ, 85224" at bounding box center [297, 288] width 72 height 11
type input "**********"
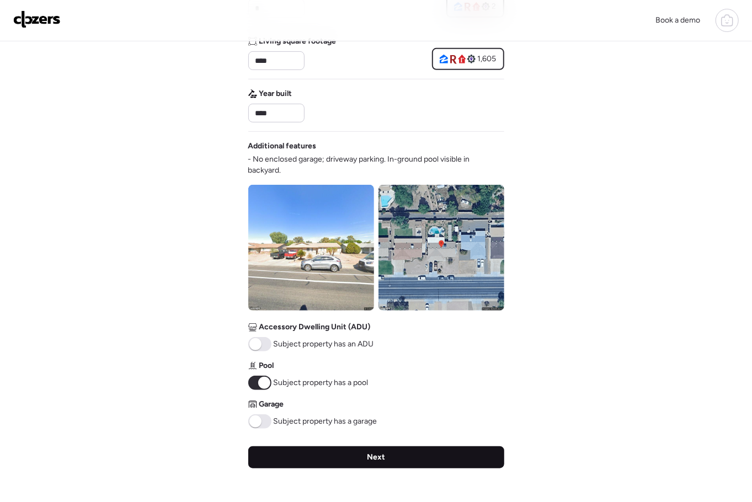
click at [406, 447] on div "Next" at bounding box center [376, 457] width 256 height 22
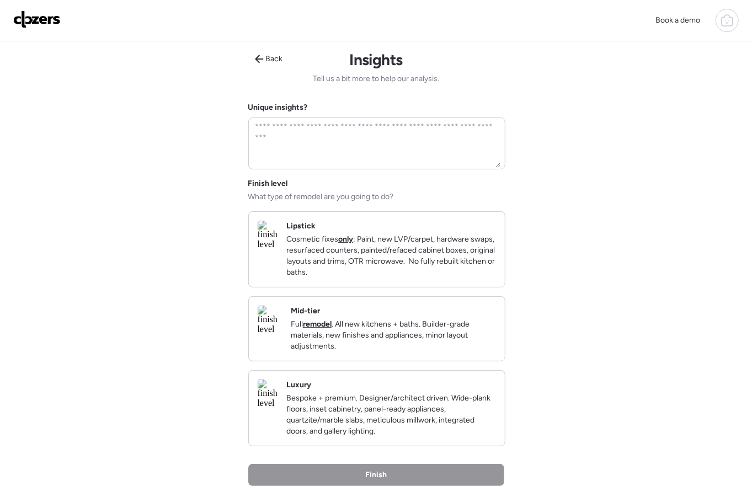
drag, startPoint x: 417, startPoint y: 265, endPoint x: 418, endPoint y: 300, distance: 35.3
click at [417, 265] on p "Cosmetic fixes only : Paint, new LVP/carpet, hardware swaps, resurfaced counter…" at bounding box center [391, 256] width 210 height 44
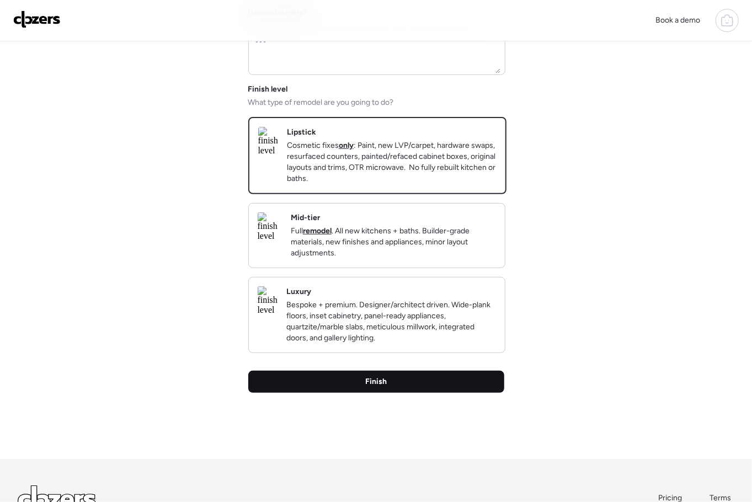
scroll to position [134, 0]
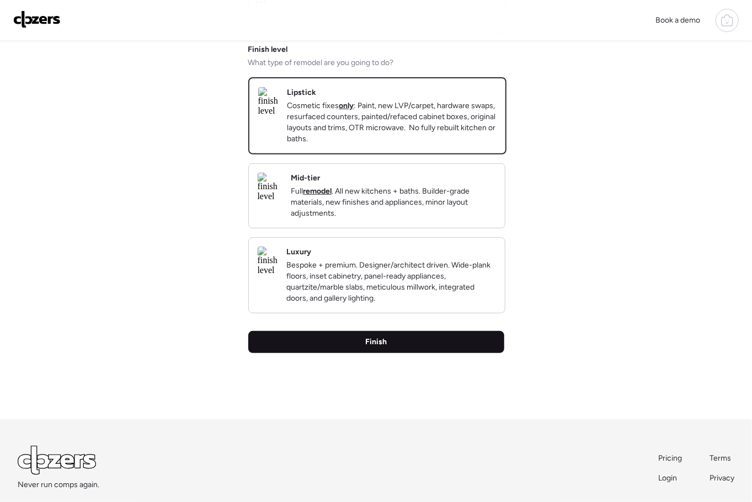
click at [419, 353] on div "Finish" at bounding box center [376, 342] width 256 height 22
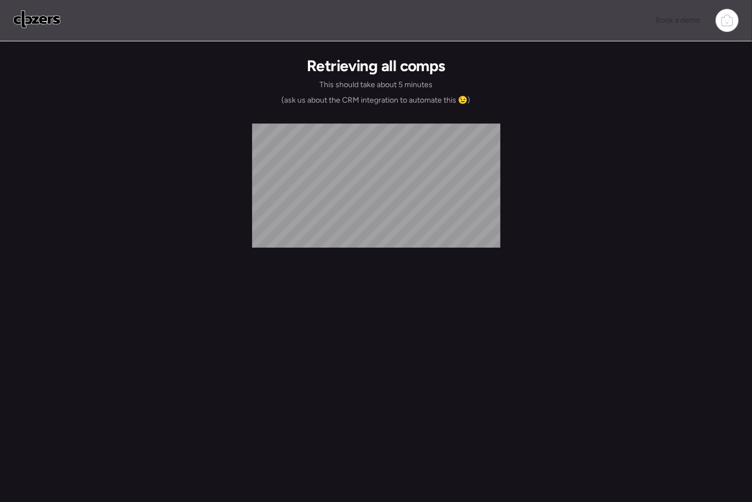
scroll to position [0, 0]
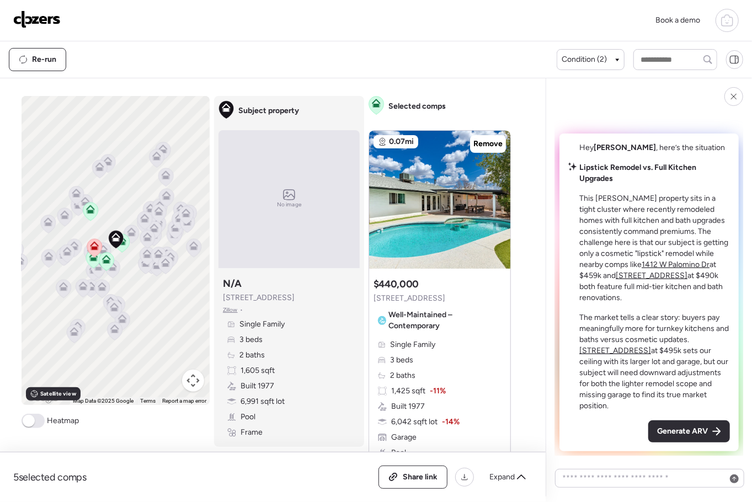
click at [665, 427] on span "Generate ARV" at bounding box center [682, 431] width 51 height 11
click at [665, 427] on div "Hey Chris , here’s the situation Lipstick Remodel vs. Full Kitchen Upgrades Thi…" at bounding box center [648, 292] width 179 height 318
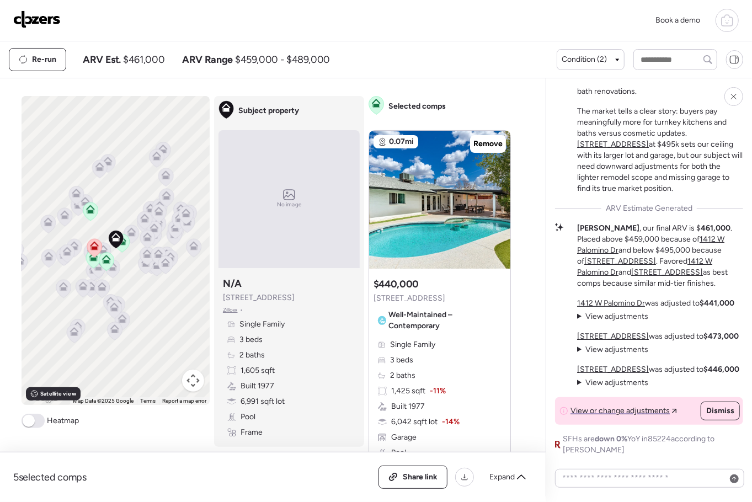
click at [37, 20] on img at bounding box center [36, 19] width 47 height 18
